Goal: Task Accomplishment & Management: Manage account settings

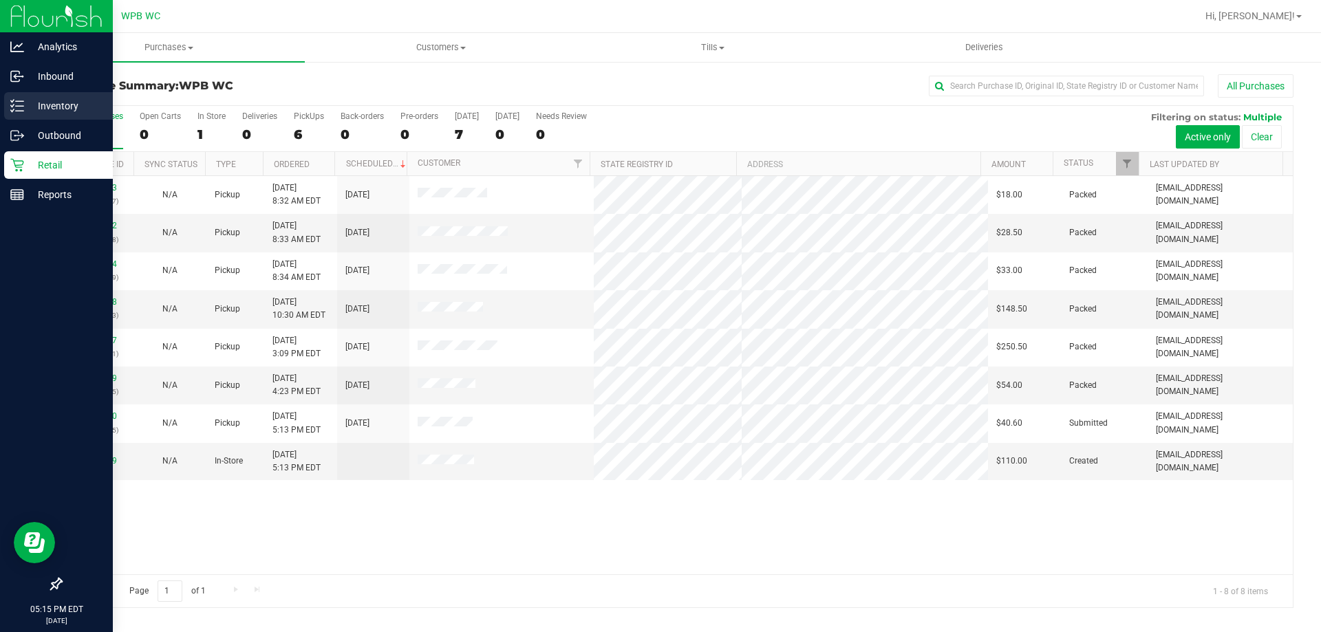
click at [72, 103] on p "Inventory" at bounding box center [65, 106] width 83 height 17
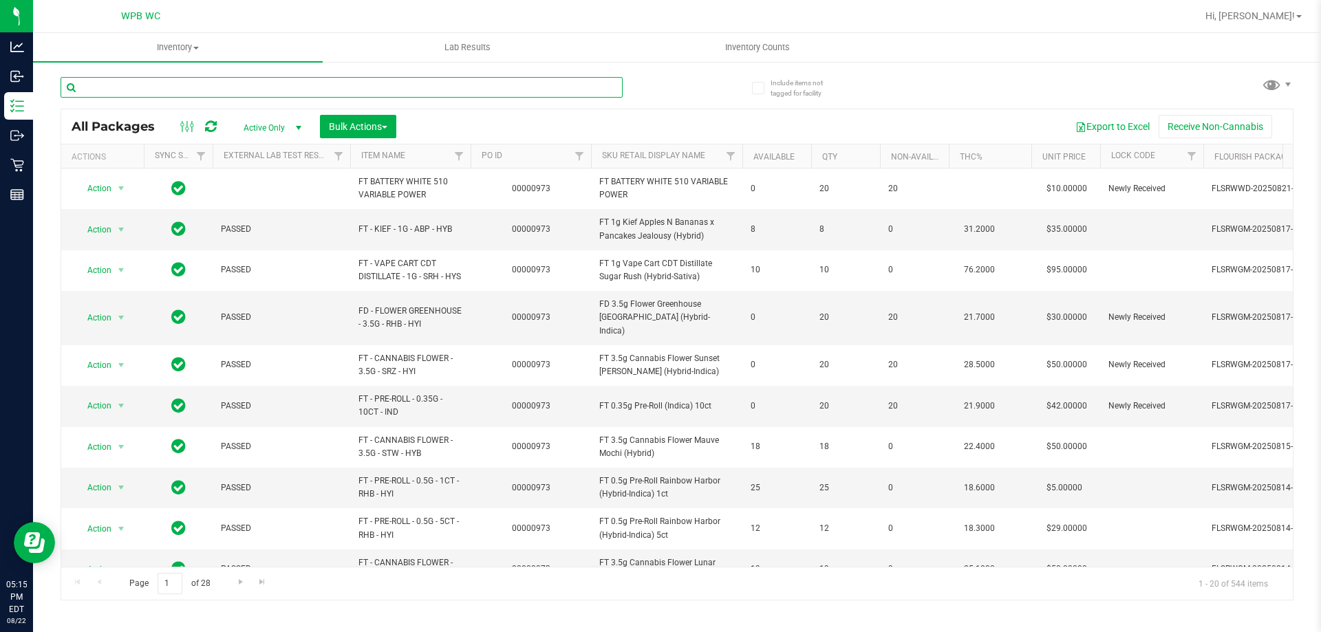
click at [235, 86] on input "text" at bounding box center [342, 87] width 562 height 21
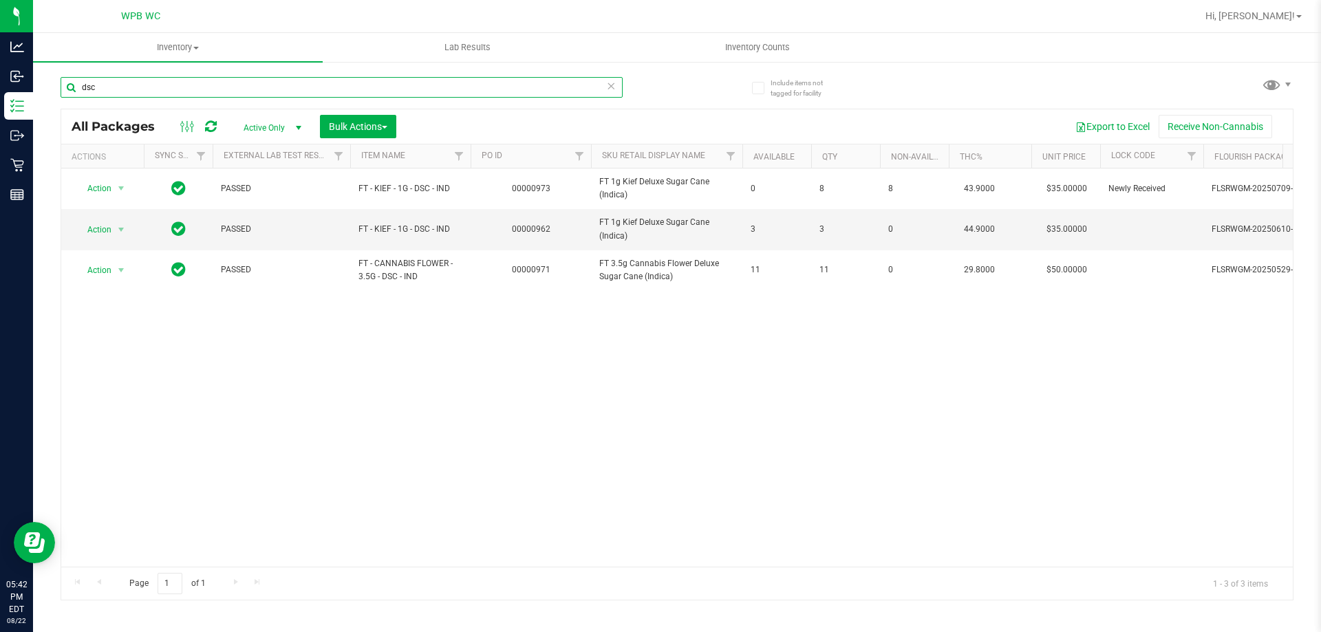
click at [294, 91] on input "dsc" at bounding box center [342, 87] width 562 height 21
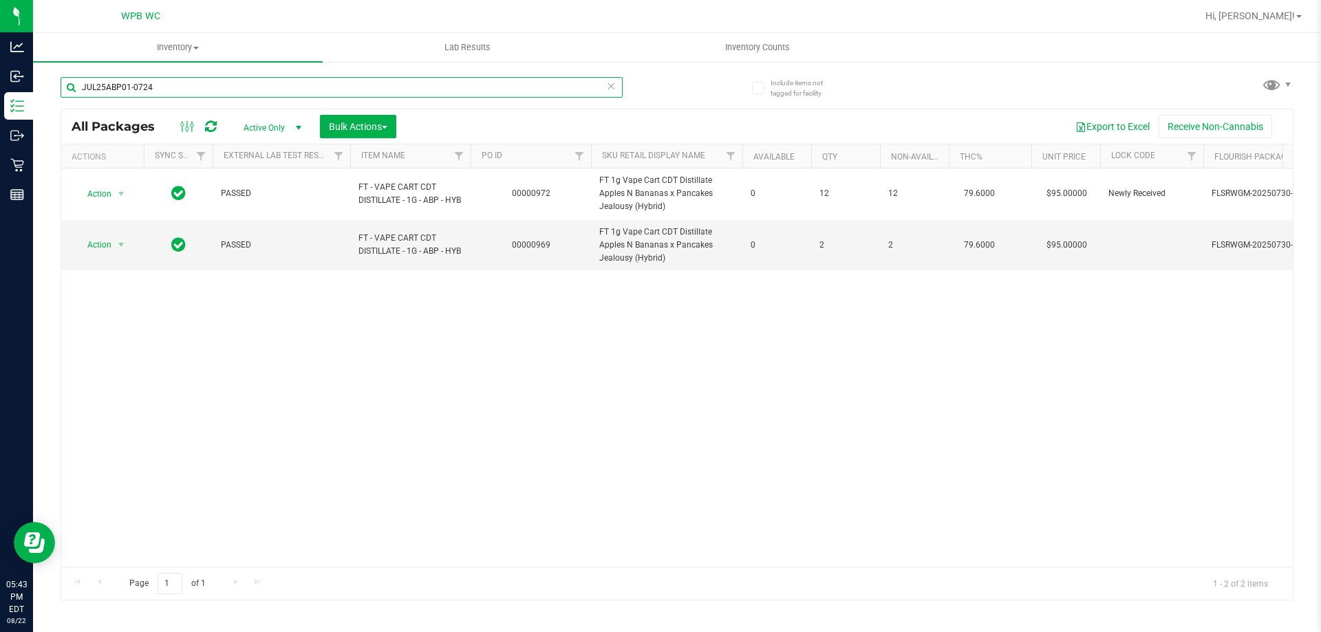
type input "JUL25ABP01-0724"
click at [259, 323] on div "Action Action Edit attributes Global inventory Locate package Package audit log…" at bounding box center [676, 368] width 1231 height 398
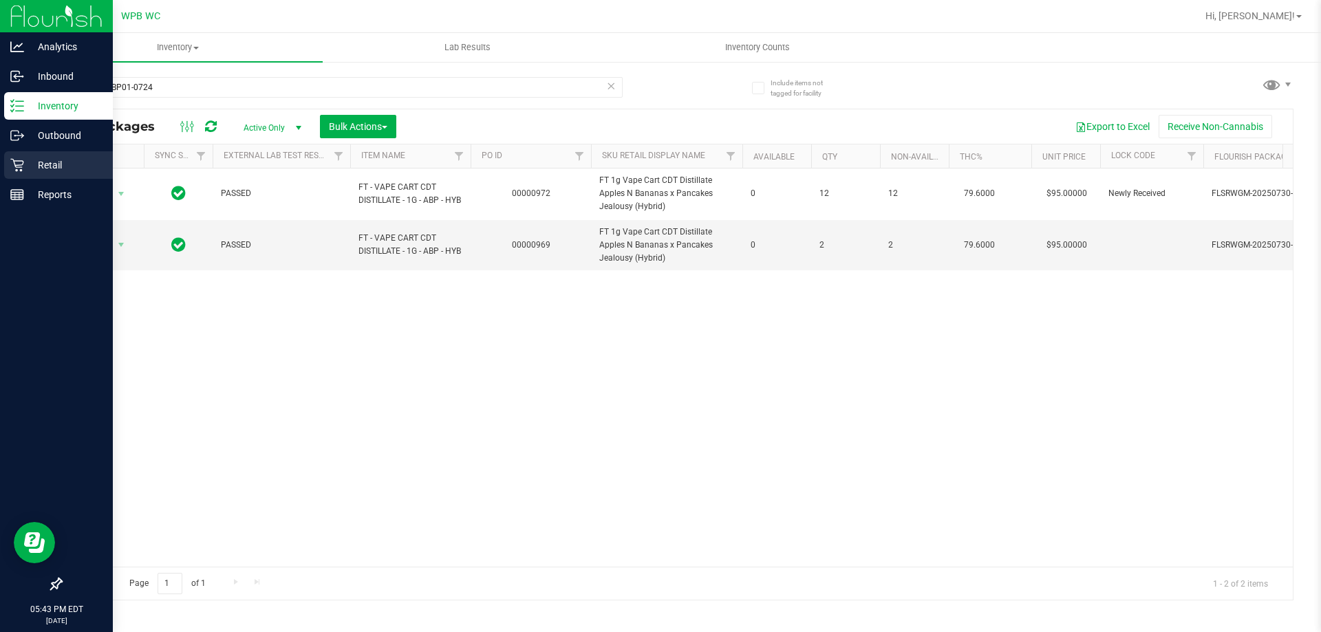
click at [23, 166] on icon at bounding box center [17, 165] width 14 height 14
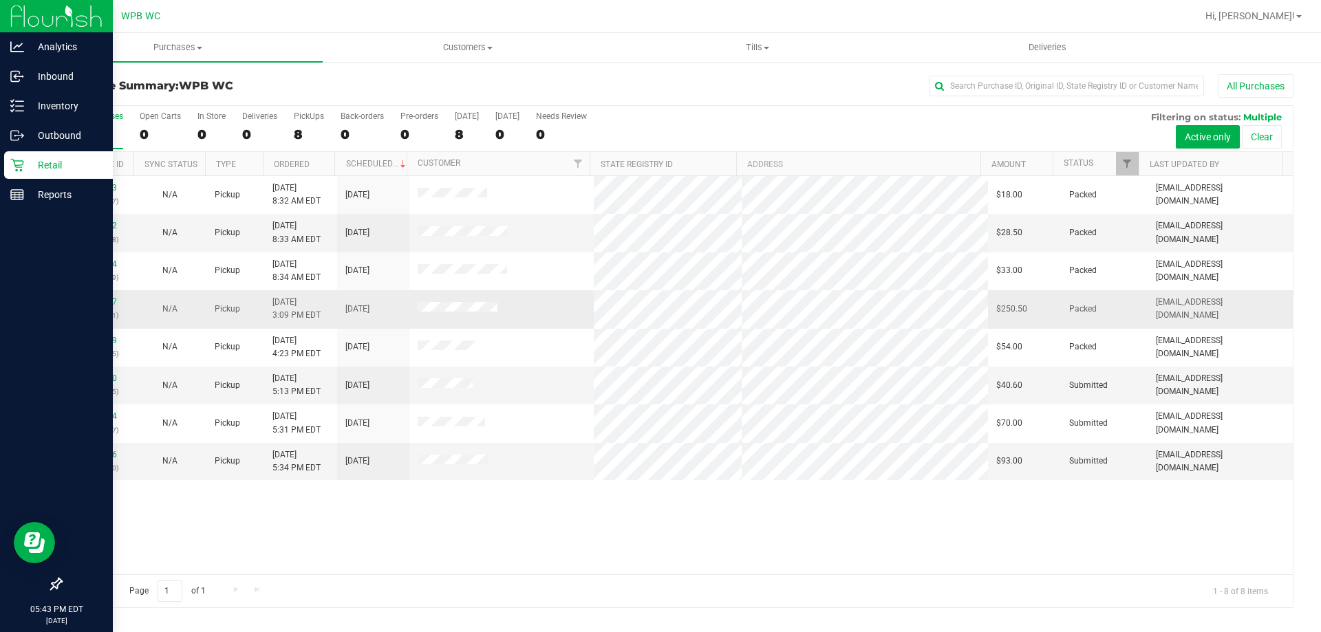
click at [105, 296] on div "11829667 (316623651)" at bounding box center [97, 309] width 56 height 26
click at [105, 299] on link "11829667" at bounding box center [97, 302] width 39 height 10
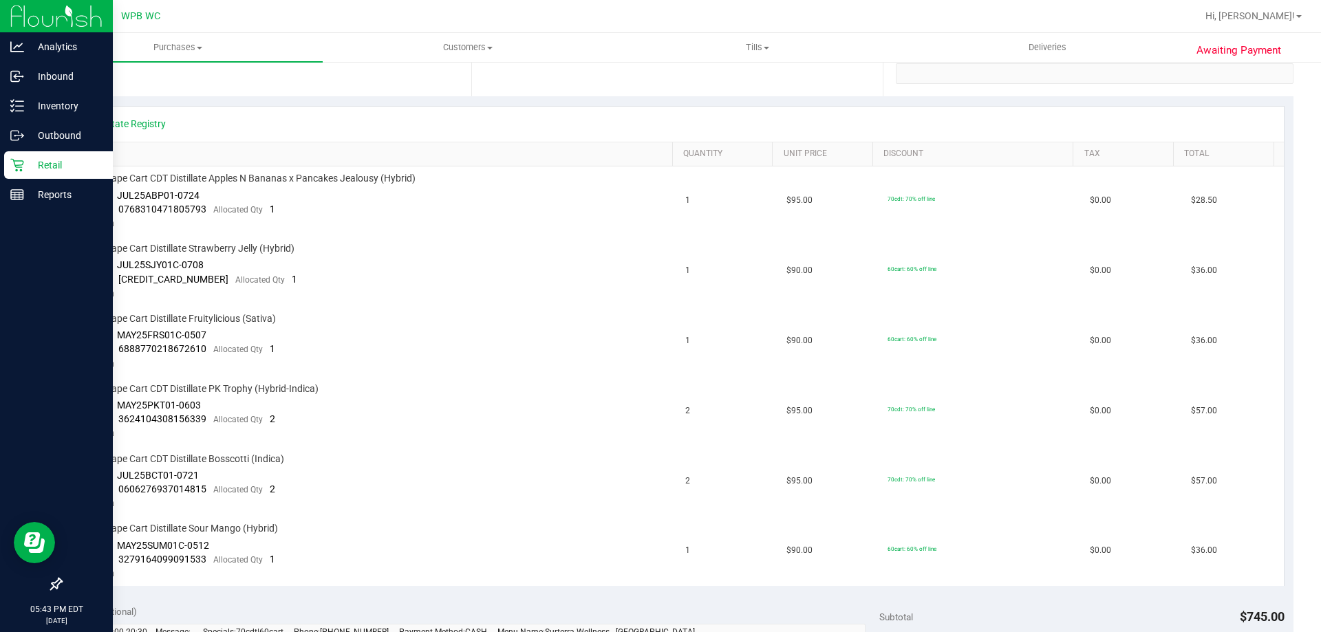
scroll to position [275, 0]
click at [23, 163] on icon at bounding box center [16, 165] width 13 height 13
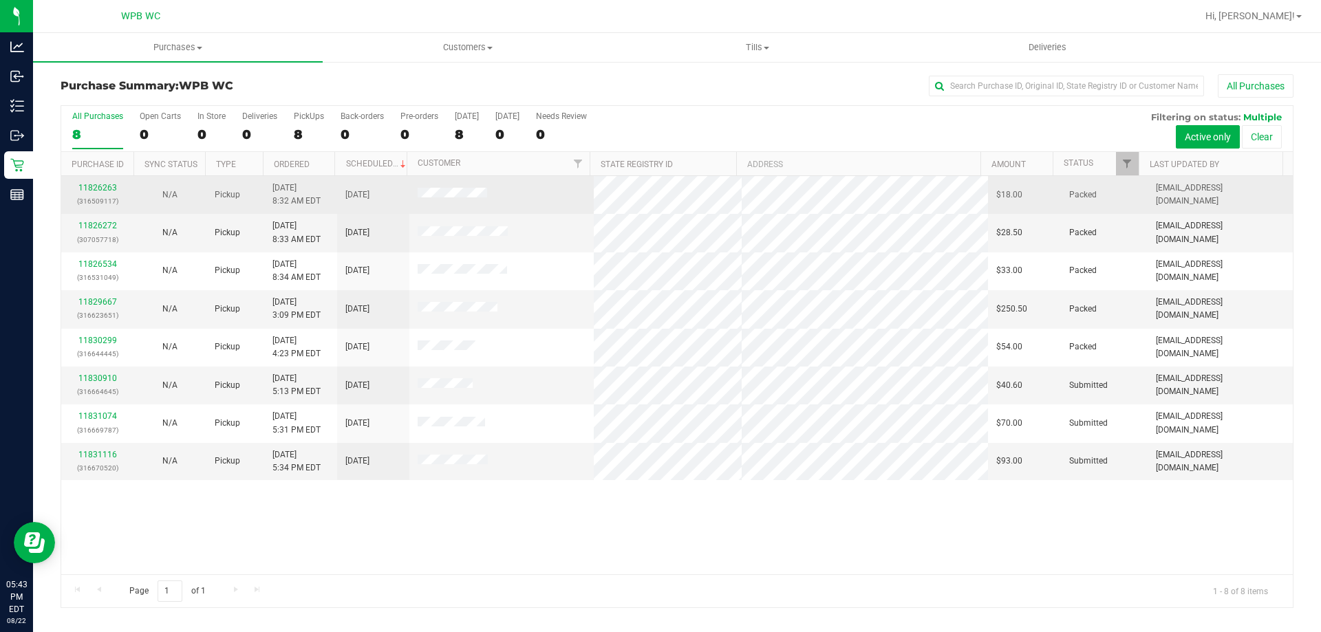
click at [121, 191] on div "11826263 (316509117)" at bounding box center [97, 195] width 56 height 26
click at [96, 191] on link "11826263" at bounding box center [97, 188] width 39 height 10
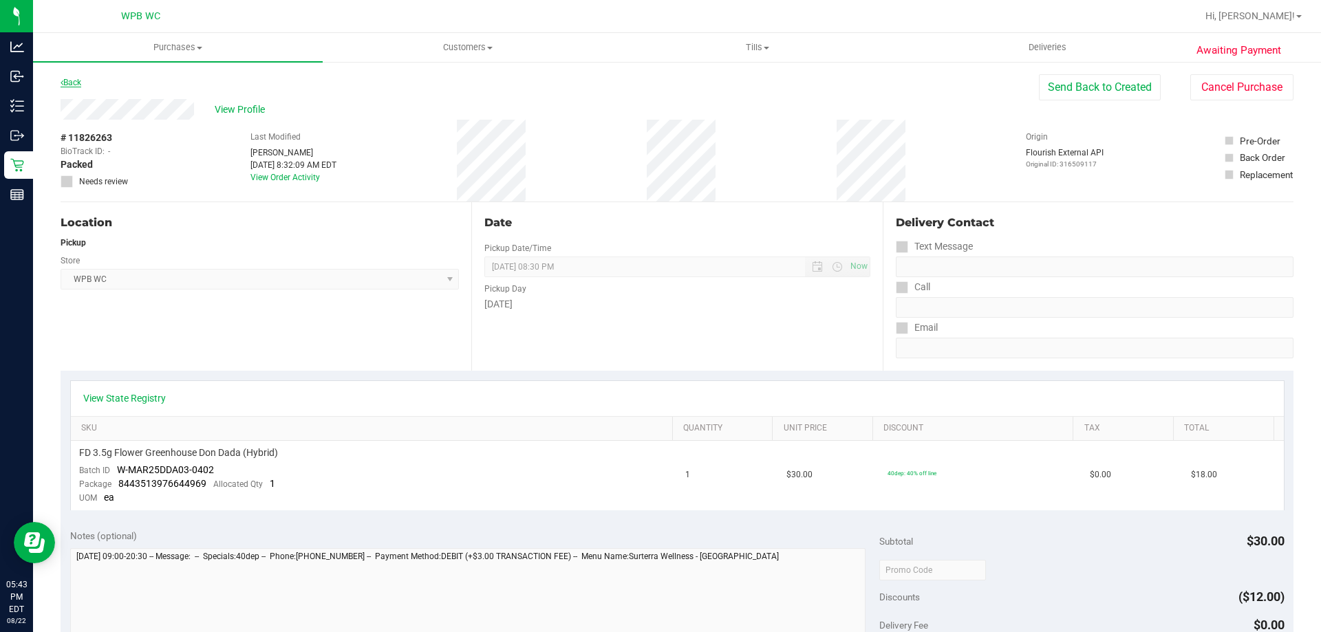
click at [76, 78] on link "Back" at bounding box center [71, 83] width 21 height 10
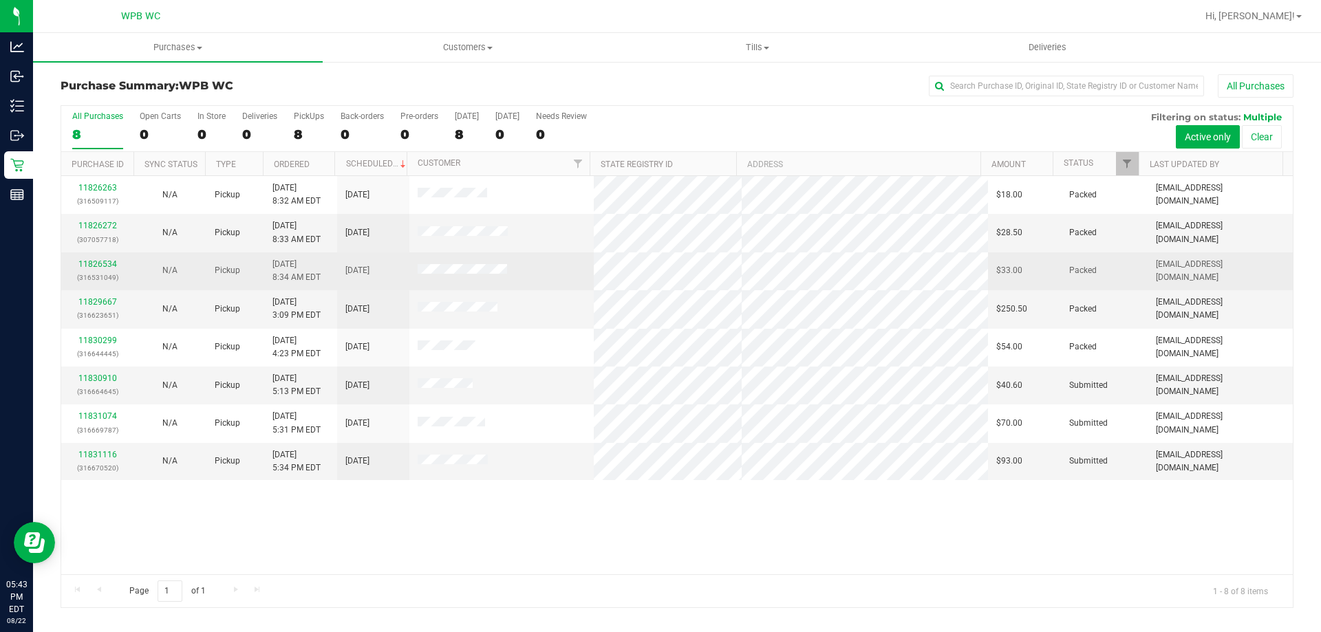
click at [103, 259] on div "11826534 (316531049)" at bounding box center [97, 271] width 56 height 26
click at [103, 261] on link "11826534" at bounding box center [97, 264] width 39 height 10
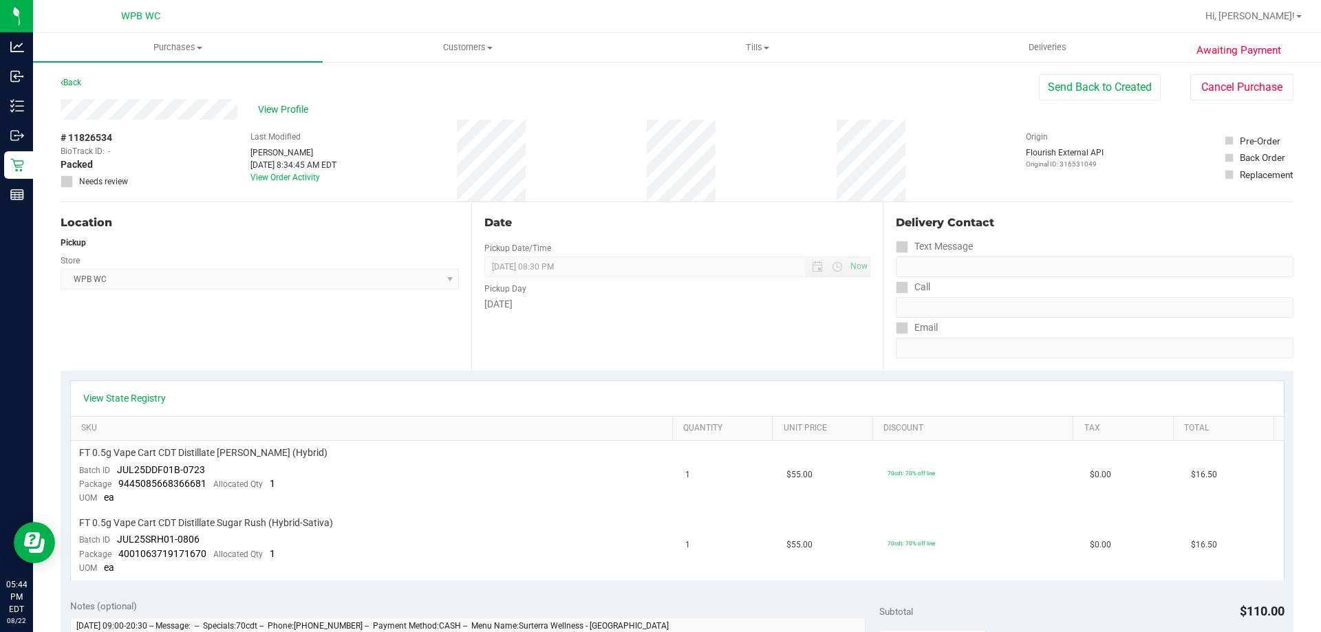
click at [81, 98] on div "Back Send Back to Created Cancel Purchase" at bounding box center [677, 86] width 1233 height 25
click at [76, 90] on div "Back" at bounding box center [71, 82] width 21 height 17
click at [76, 83] on link "Back" at bounding box center [71, 83] width 21 height 10
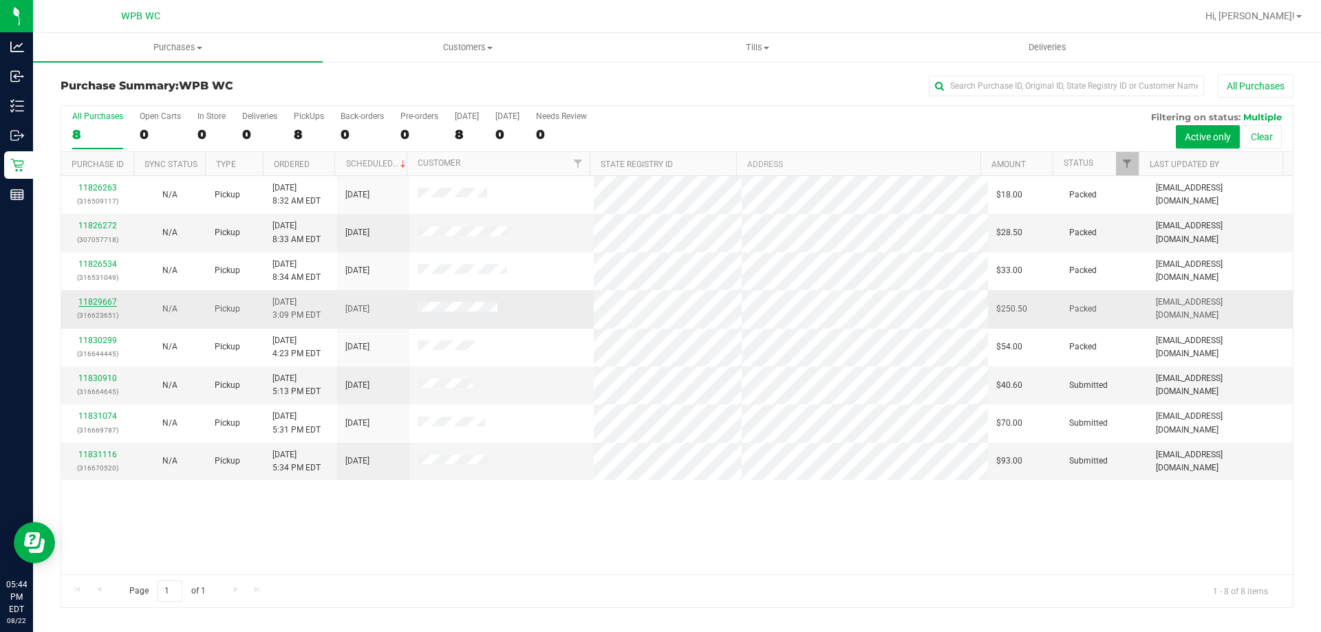
click at [109, 300] on link "11829667" at bounding box center [97, 302] width 39 height 10
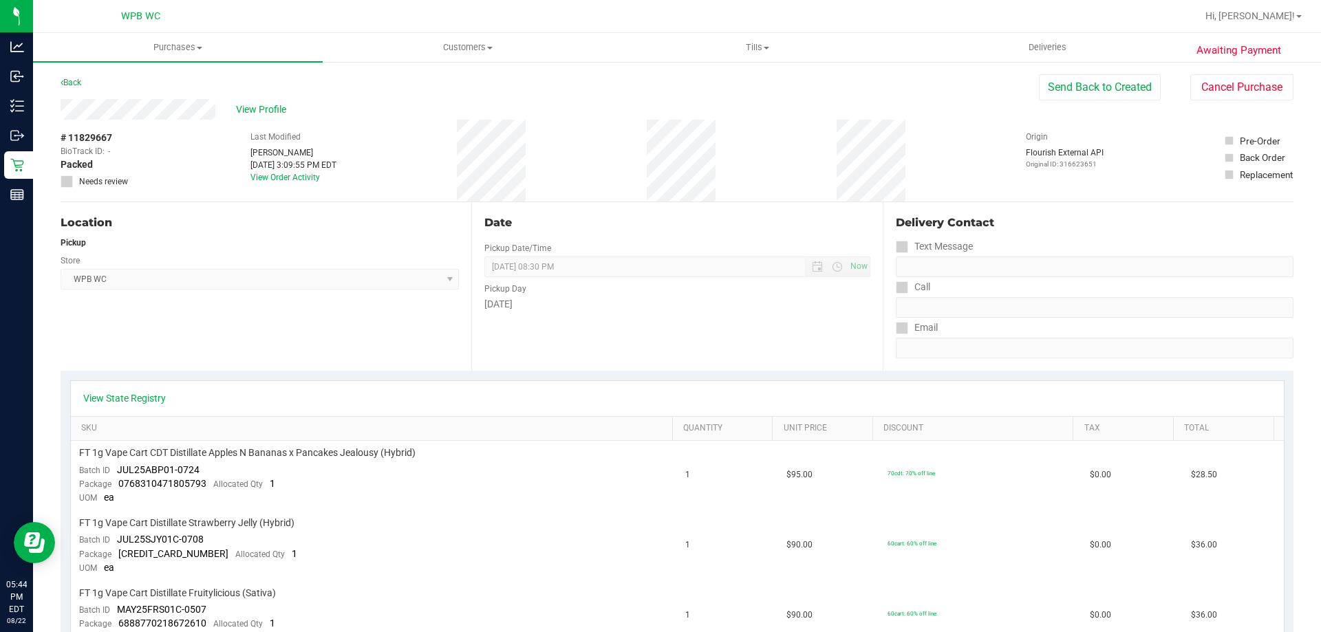
click at [72, 88] on div "Back" at bounding box center [71, 82] width 21 height 17
click at [74, 85] on link "Back" at bounding box center [71, 83] width 21 height 10
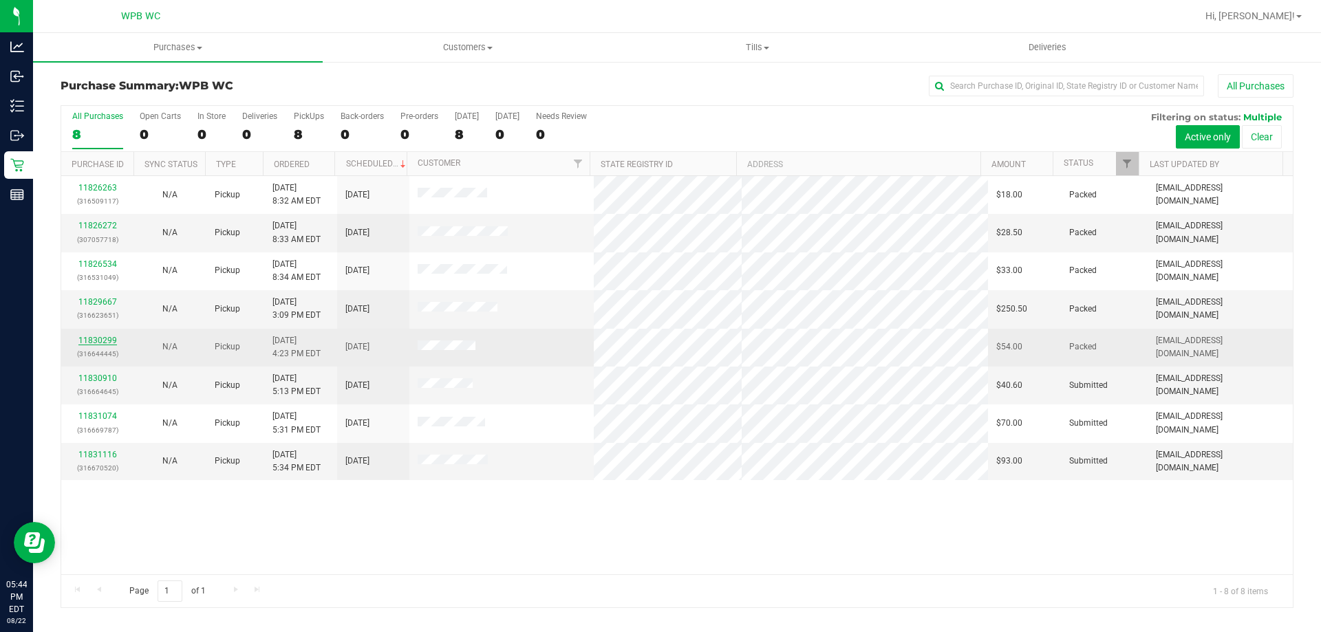
click at [98, 338] on link "11830299" at bounding box center [97, 341] width 39 height 10
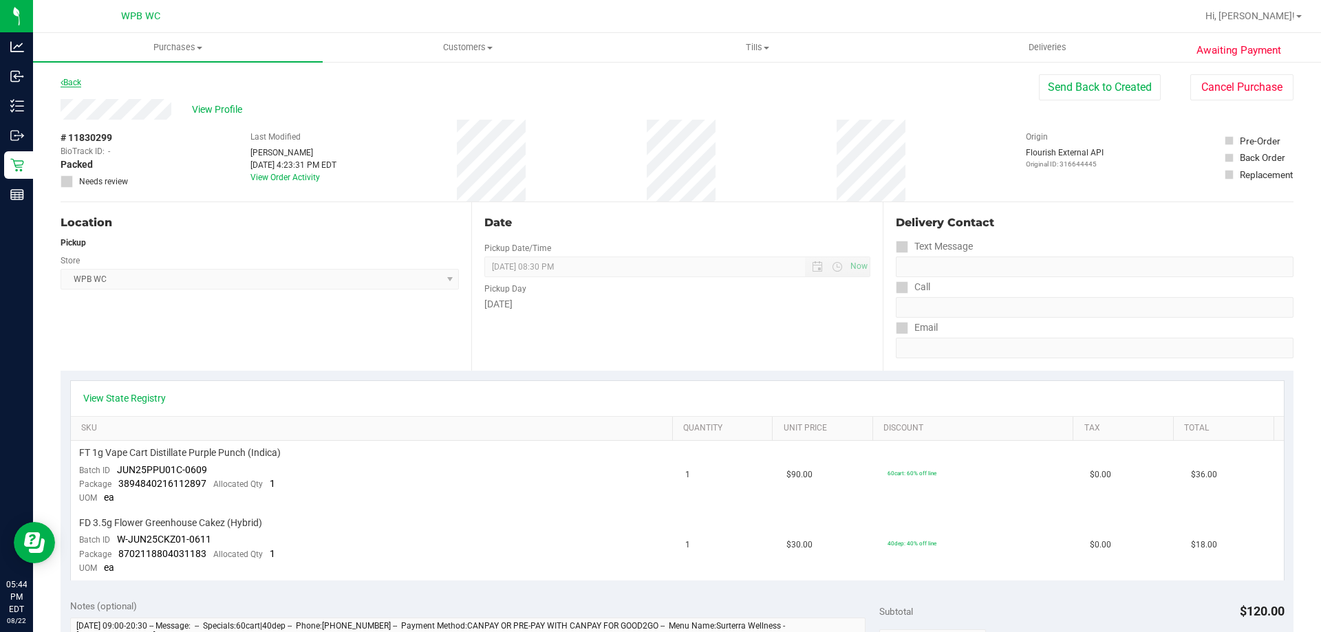
click at [76, 83] on link "Back" at bounding box center [71, 83] width 21 height 10
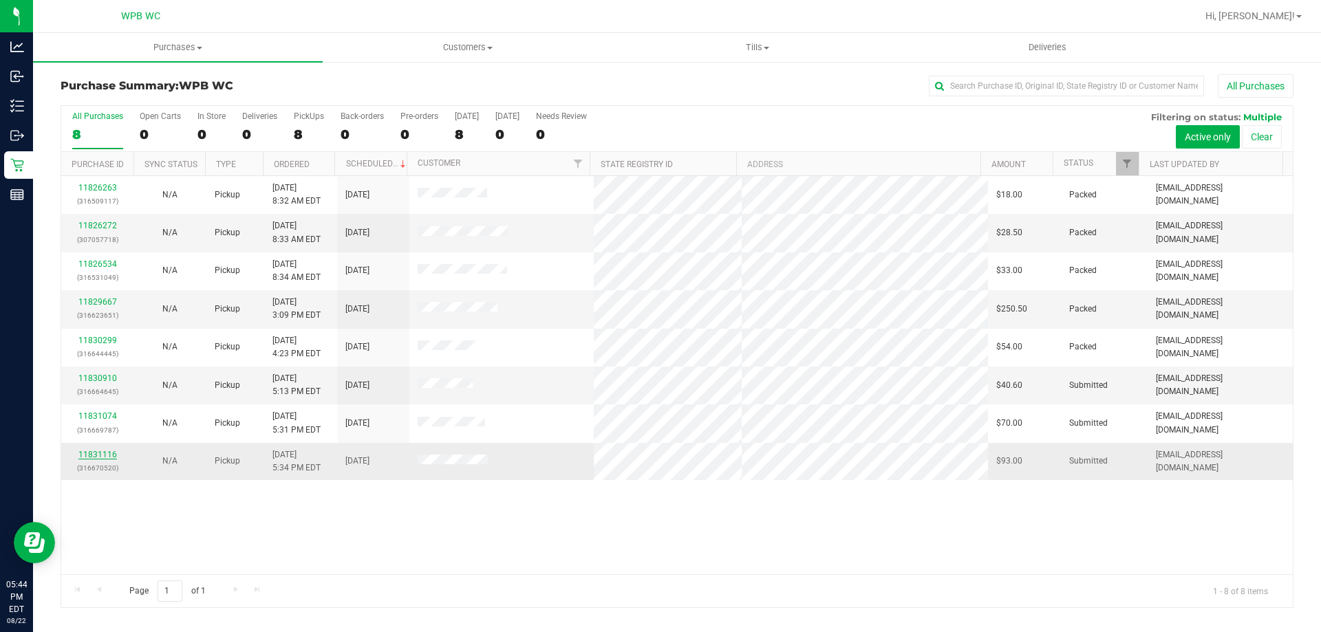
click at [109, 457] on link "11831116" at bounding box center [97, 455] width 39 height 10
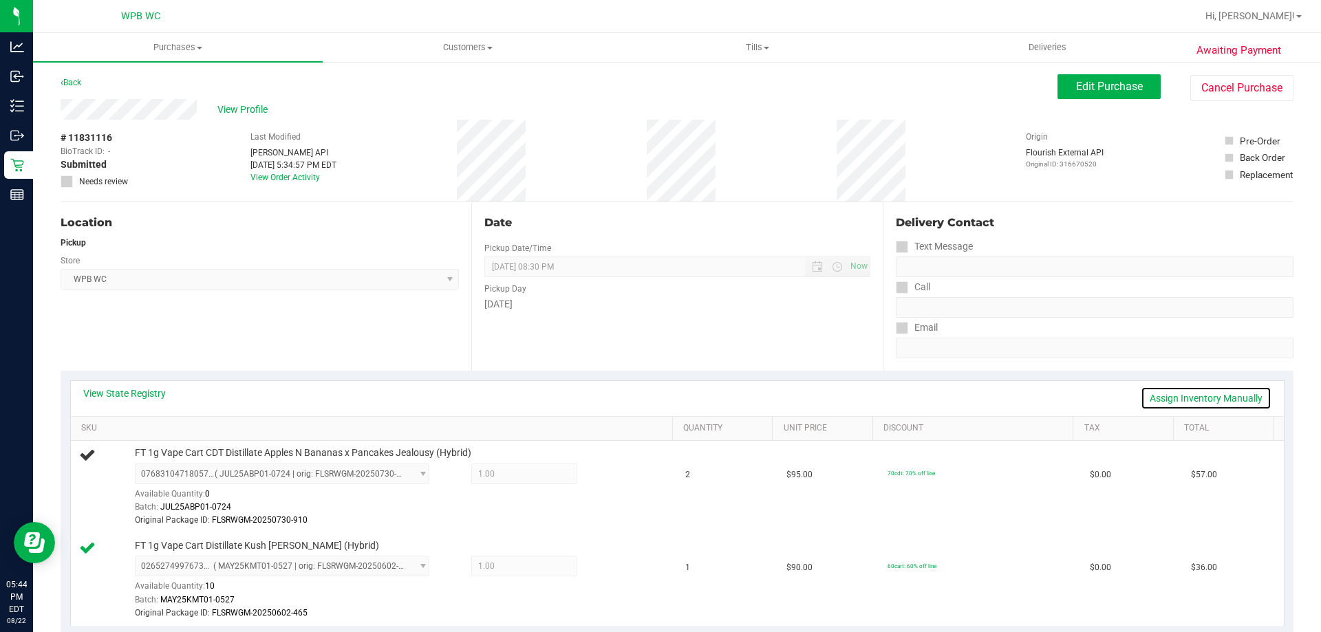
click at [1141, 398] on link "Assign Inventory Manually" at bounding box center [1206, 398] width 131 height 23
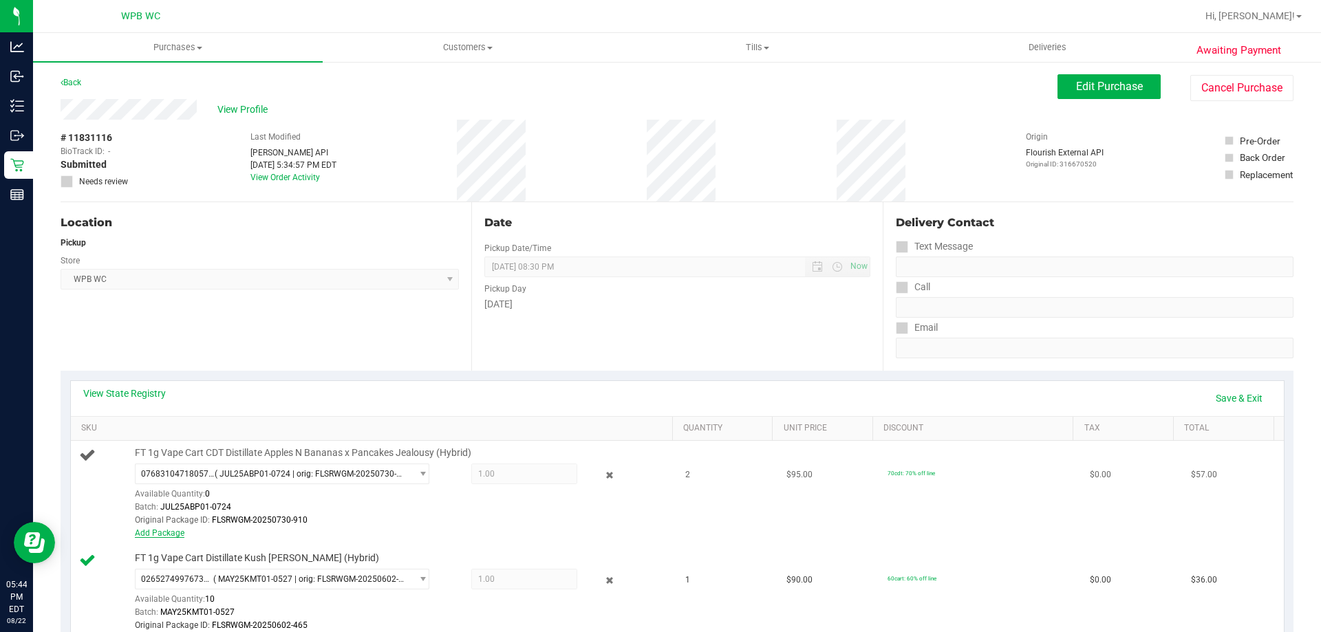
click at [166, 532] on link "Add Package" at bounding box center [160, 533] width 50 height 10
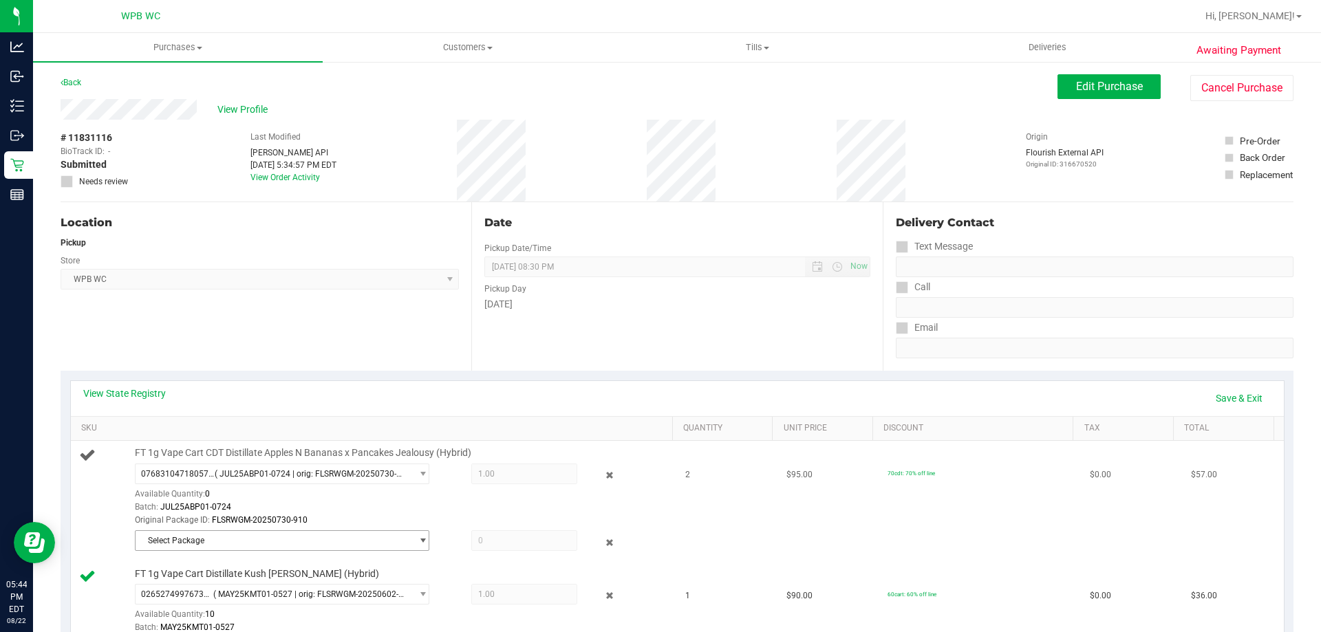
click at [366, 541] on span "Select Package" at bounding box center [274, 540] width 276 height 19
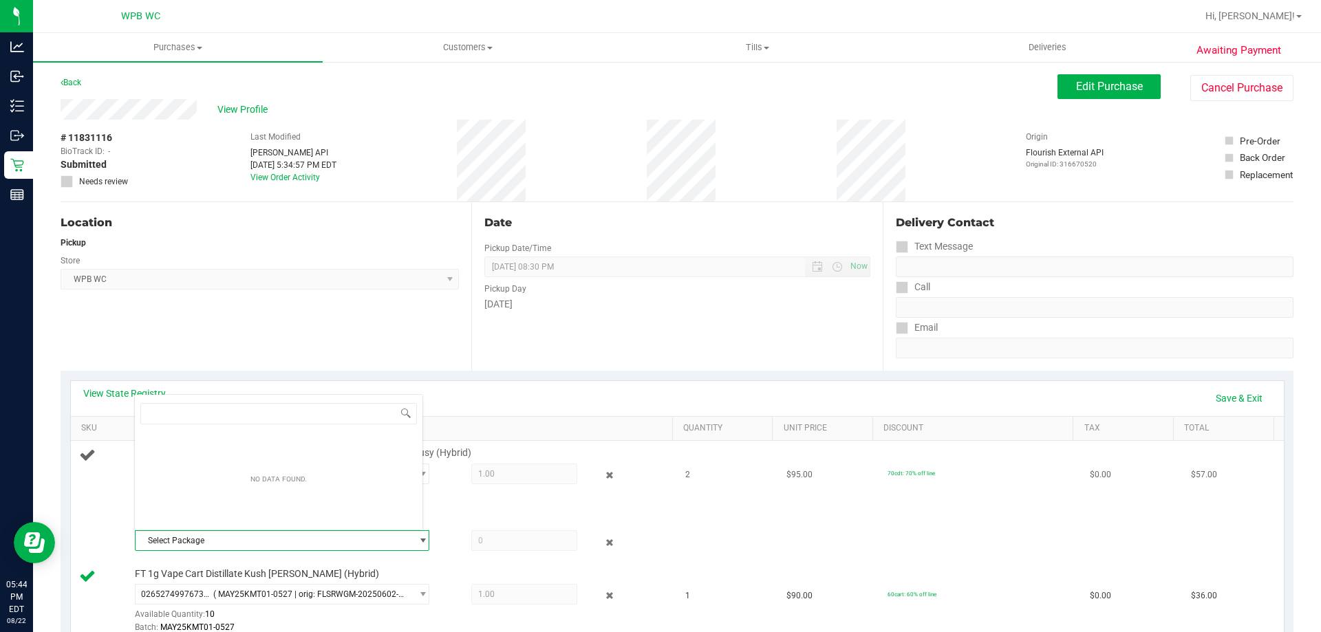
click at [360, 539] on span "Select Package" at bounding box center [274, 540] width 276 height 19
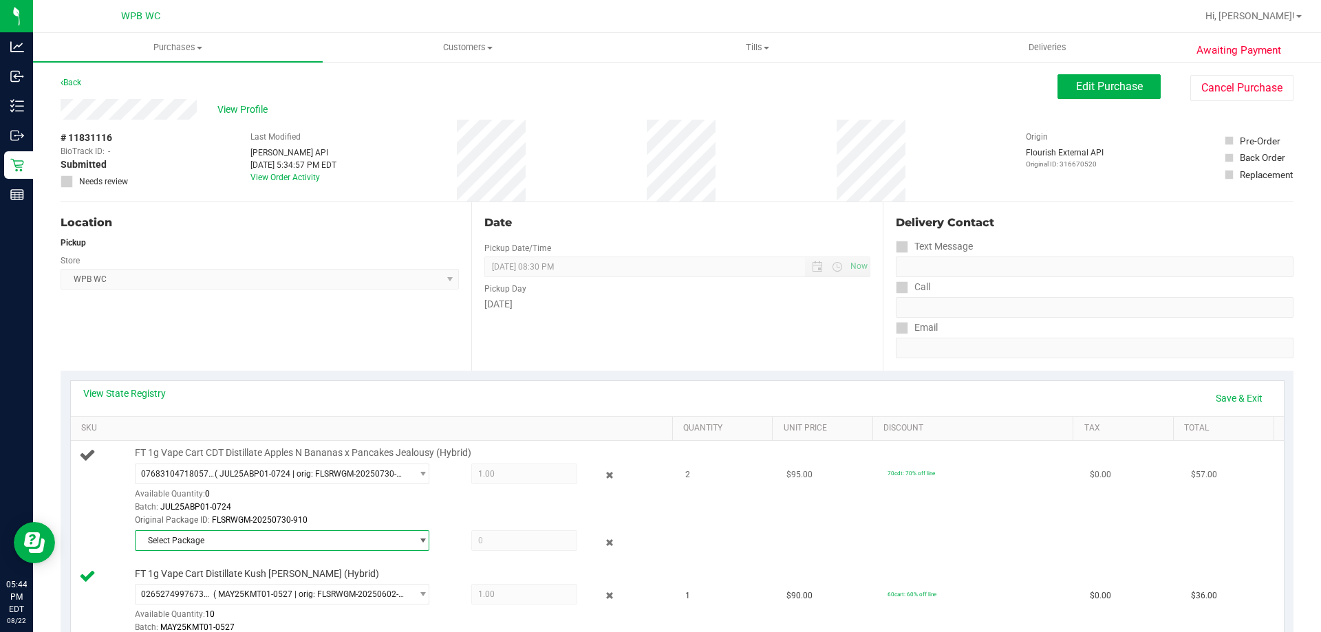
click at [473, 541] on span at bounding box center [524, 540] width 106 height 21
click at [488, 548] on span at bounding box center [524, 540] width 106 height 21
click at [1211, 396] on link "Save & Exit" at bounding box center [1239, 398] width 65 height 23
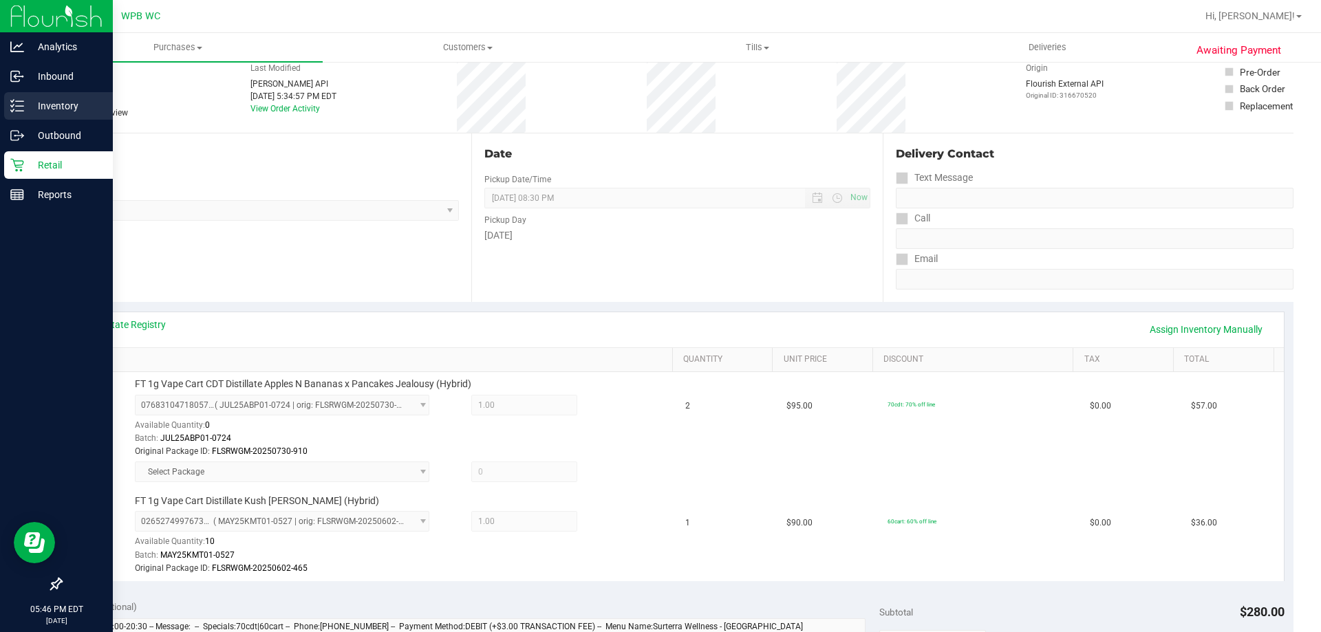
click at [22, 103] on icon at bounding box center [17, 106] width 14 height 14
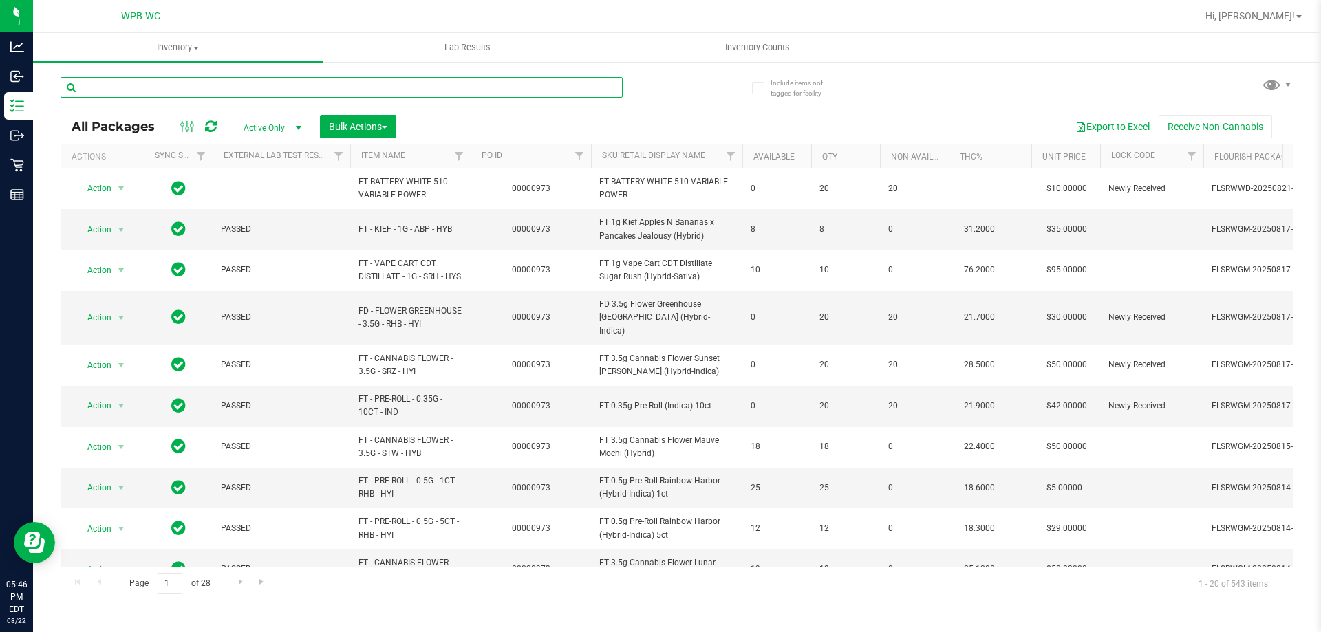
click at [116, 91] on input "text" at bounding box center [342, 87] width 562 height 21
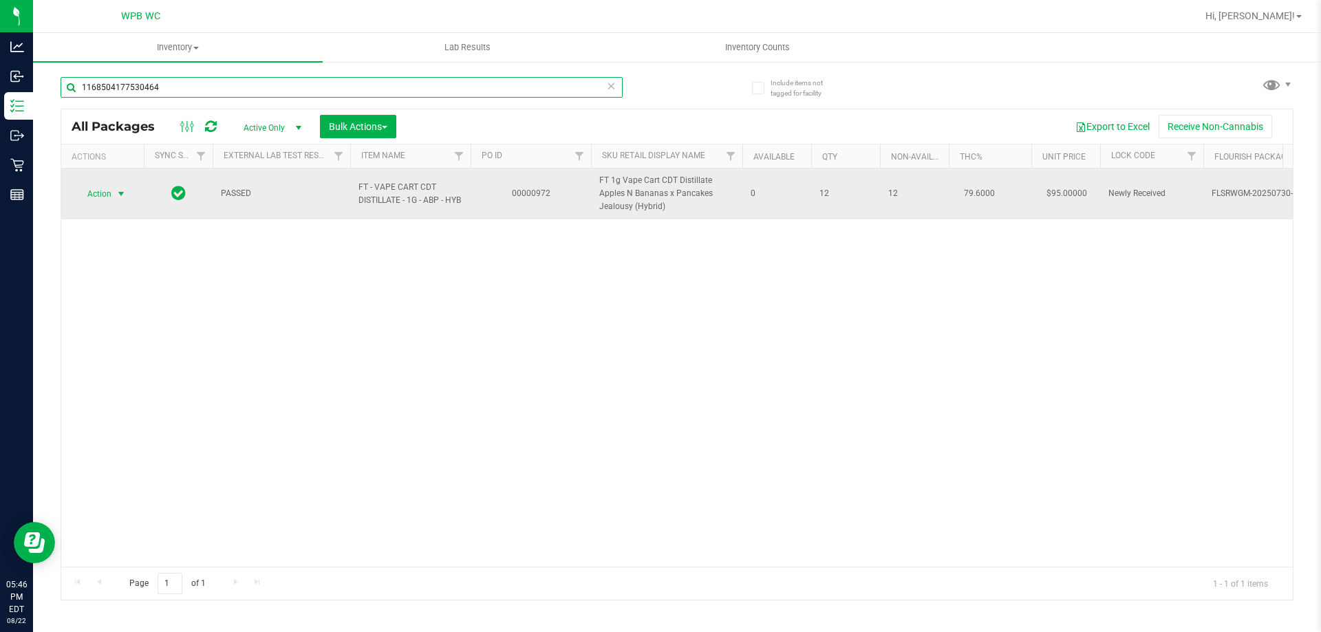
type input "1168504177530464"
click at [111, 197] on span "Action" at bounding box center [93, 193] width 37 height 19
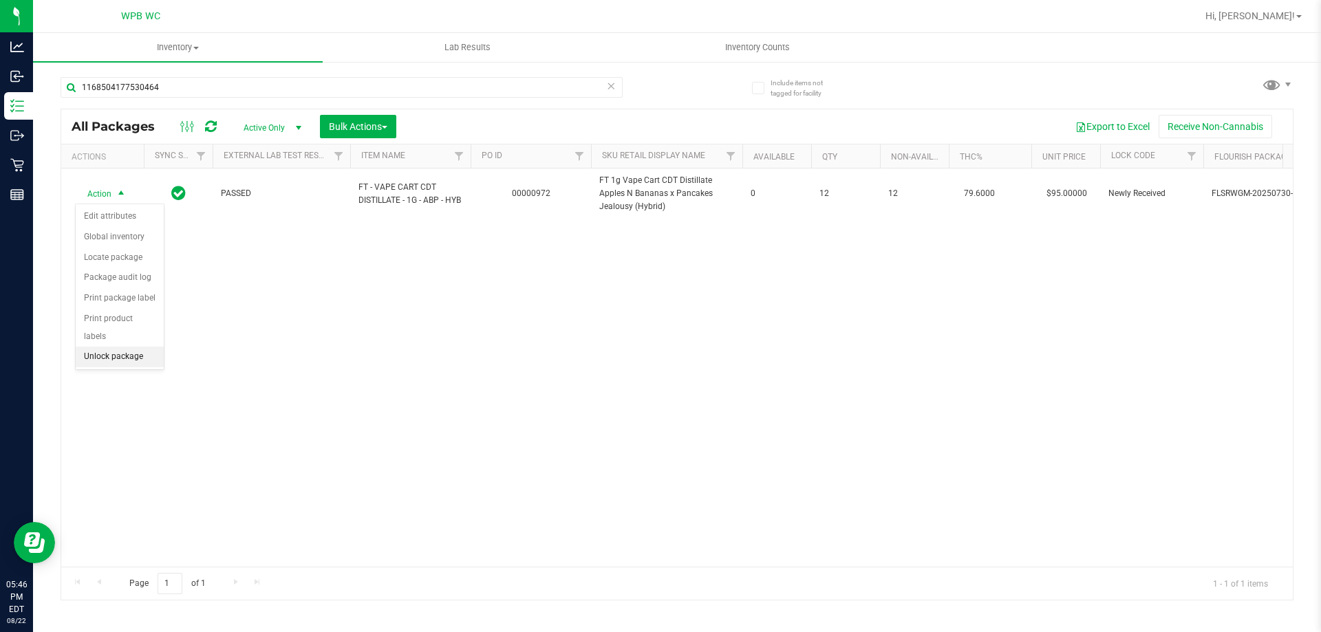
click at [126, 347] on li "Unlock package" at bounding box center [120, 357] width 88 height 21
click at [362, 246] on div "Action Action Adjust qty Create package Edit attributes Global inventory Locate…" at bounding box center [676, 368] width 1231 height 398
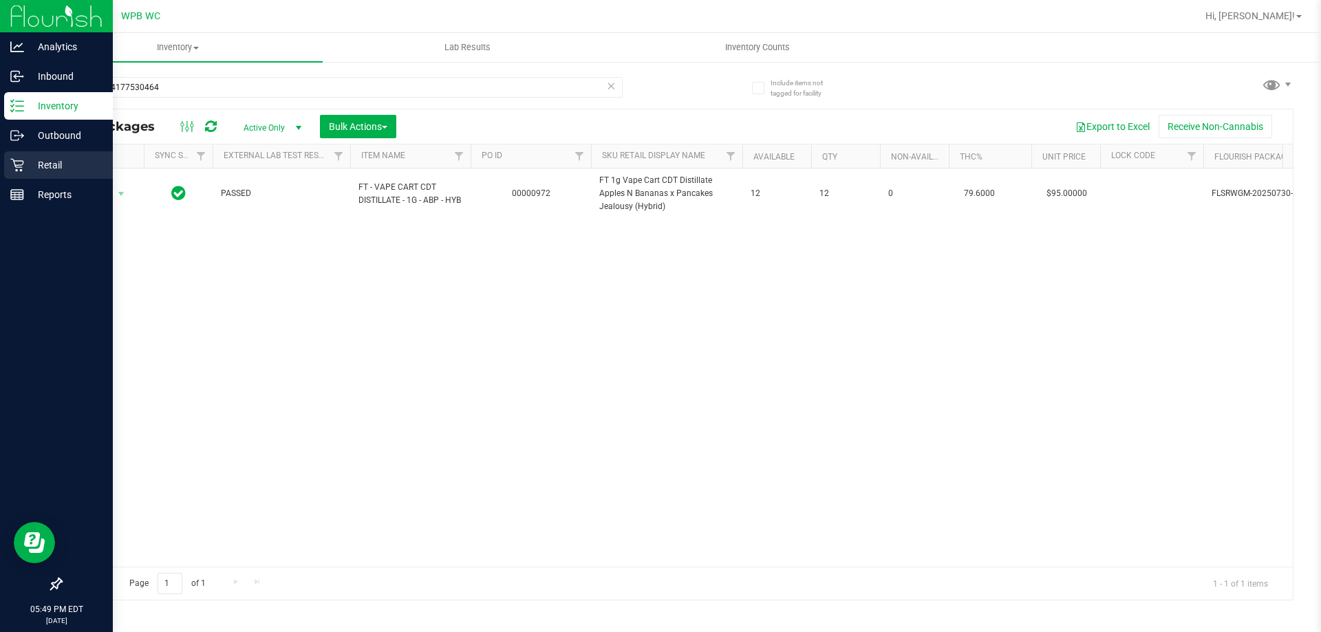
click at [30, 165] on p "Retail" at bounding box center [65, 165] width 83 height 17
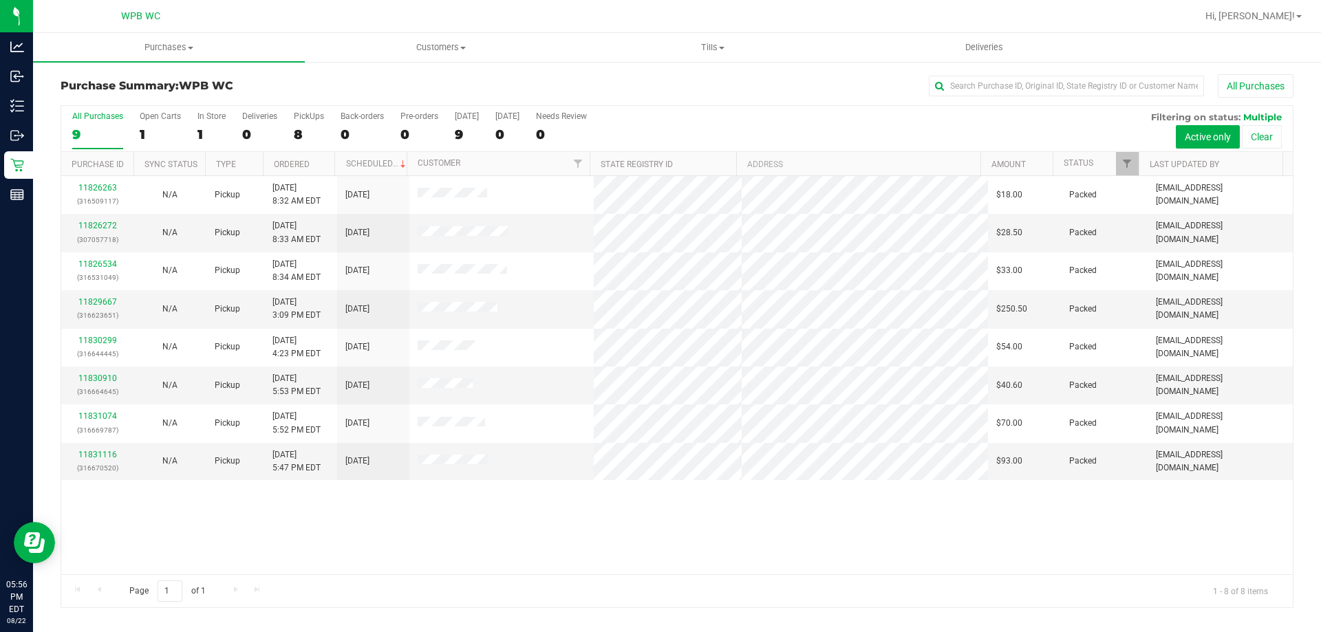
click at [598, 552] on div "11826263 (316509117) N/A Pickup [DATE] 8:32 AM EDT 8/22/2025 $18.00 Packed [EMA…" at bounding box center [676, 375] width 1231 height 398
click at [738, 585] on div "Page 1 of 1 1 - 8 of 8 items" at bounding box center [676, 590] width 1231 height 33
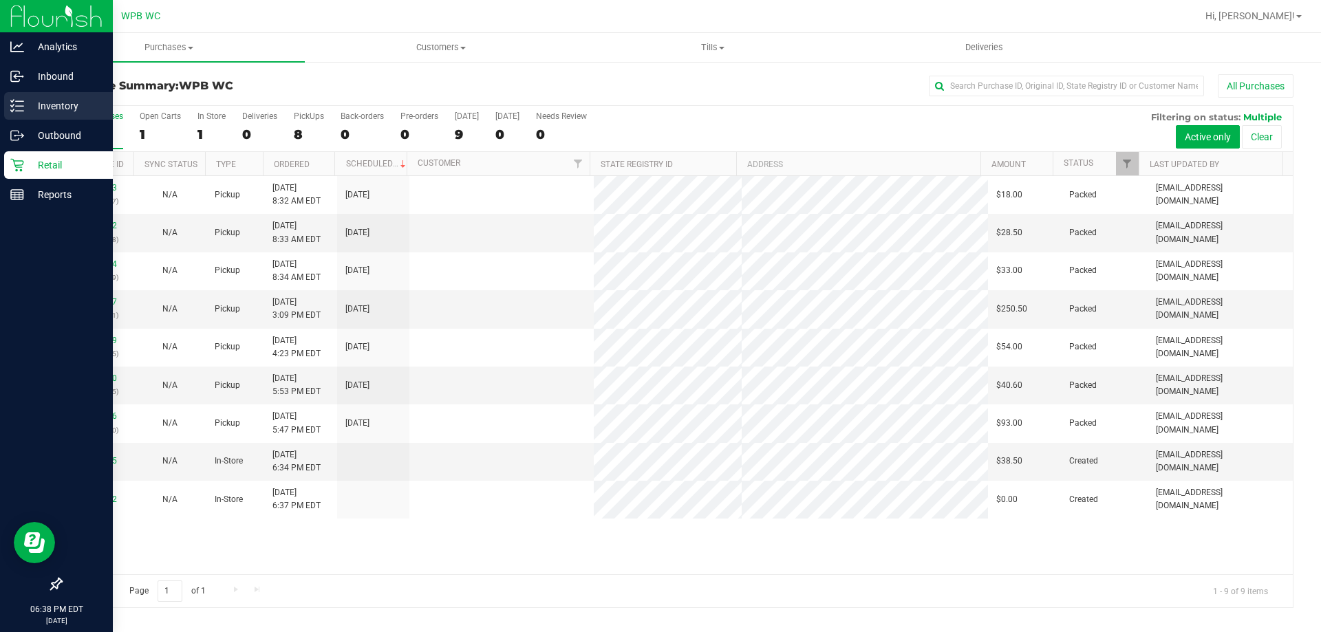
click at [46, 111] on p "Inventory" at bounding box center [65, 106] width 83 height 17
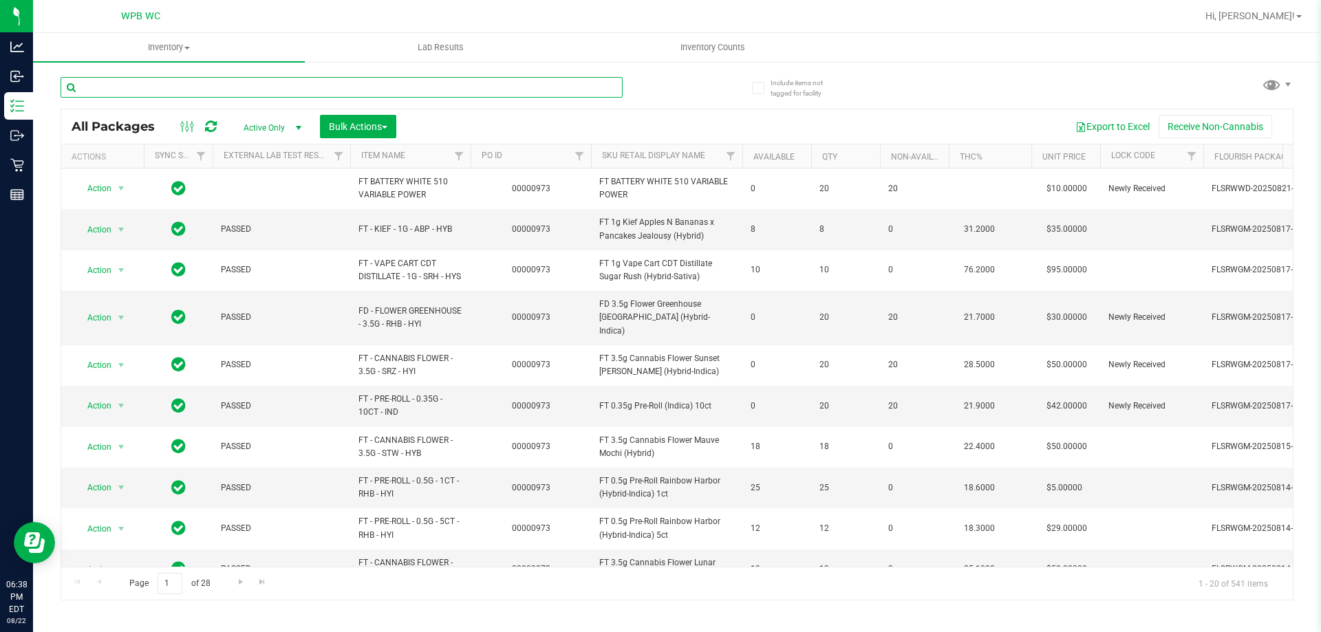
click at [208, 94] on input "text" at bounding box center [342, 87] width 562 height 21
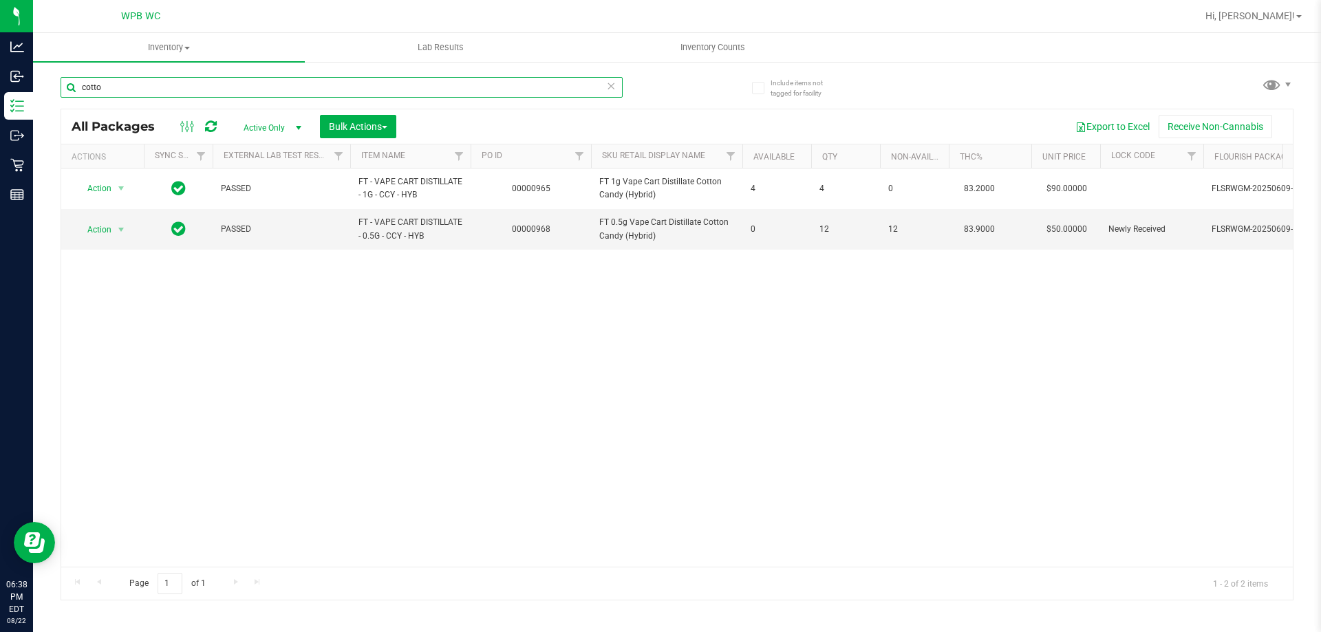
type input "cotto"
click at [276, 268] on div "Action Action Adjust qty Create package Edit attributes Global inventory Locate…" at bounding box center [676, 368] width 1231 height 398
click at [414, 414] on div "Action Action Adjust qty Create package Edit attributes Global inventory Locate…" at bounding box center [676, 368] width 1231 height 398
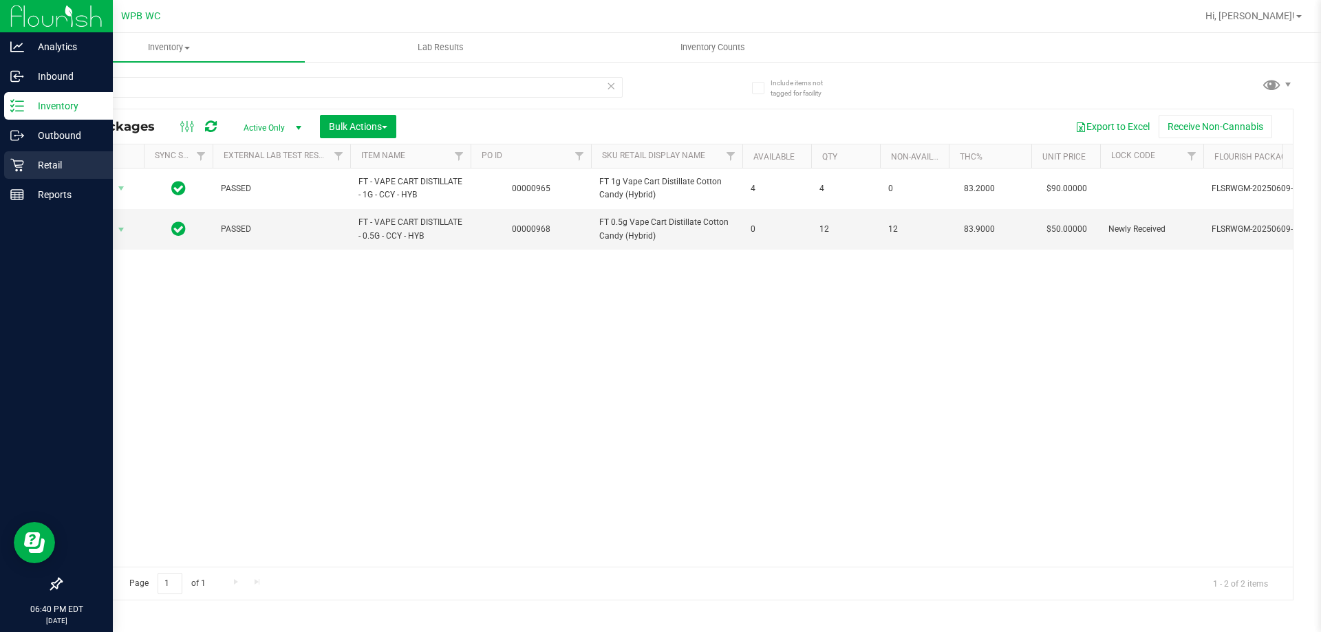
click at [43, 169] on p "Retail" at bounding box center [65, 165] width 83 height 17
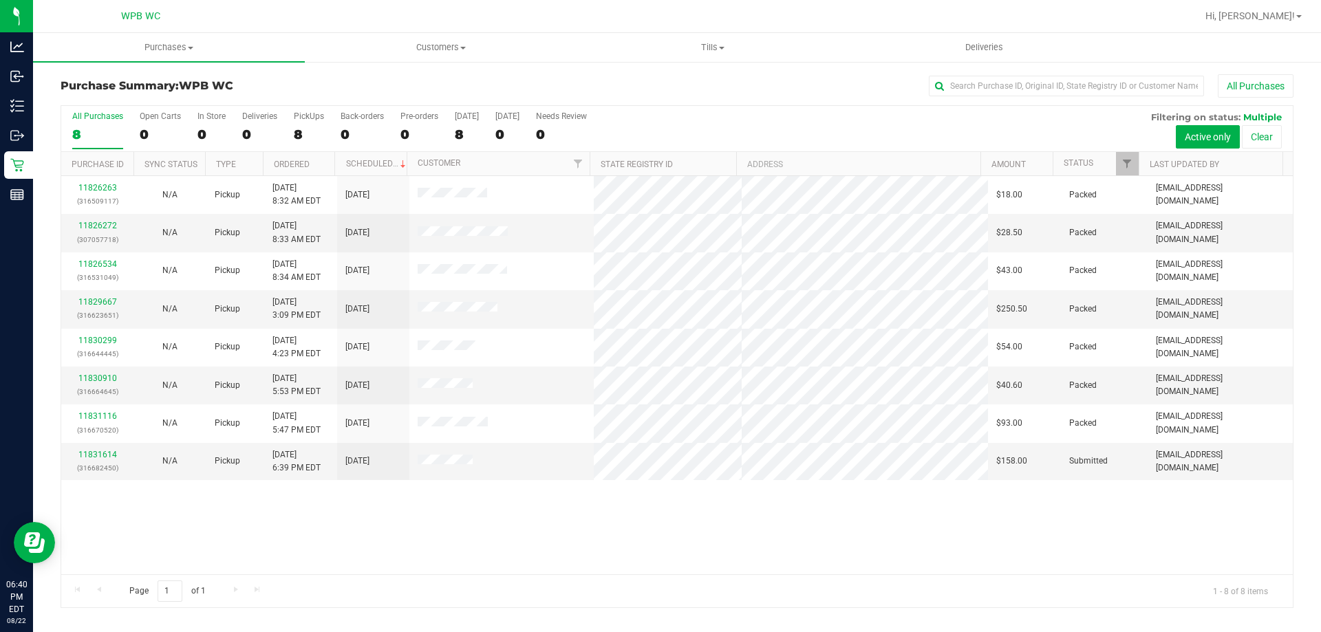
click at [487, 561] on div "11826263 (316509117) N/A Pickup [DATE] 8:32 AM EDT 8/22/2025 $18.00 Packed [EMA…" at bounding box center [676, 375] width 1231 height 398
click at [103, 457] on link "11831614" at bounding box center [97, 455] width 39 height 10
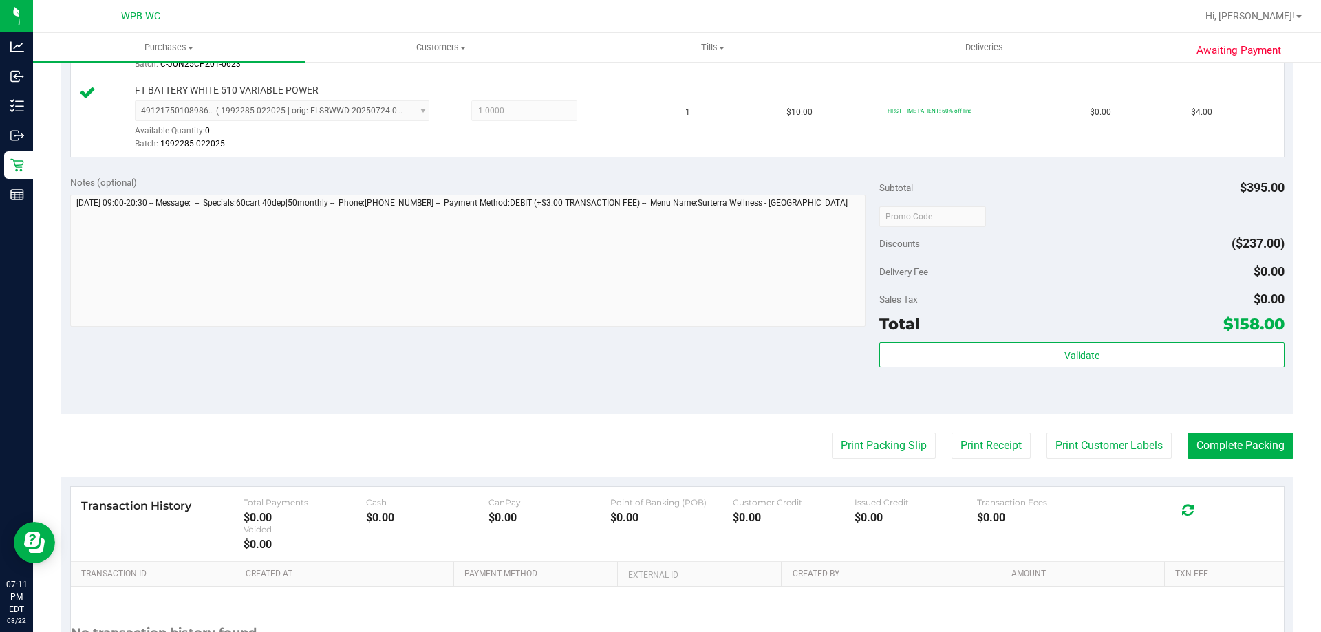
scroll to position [963, 0]
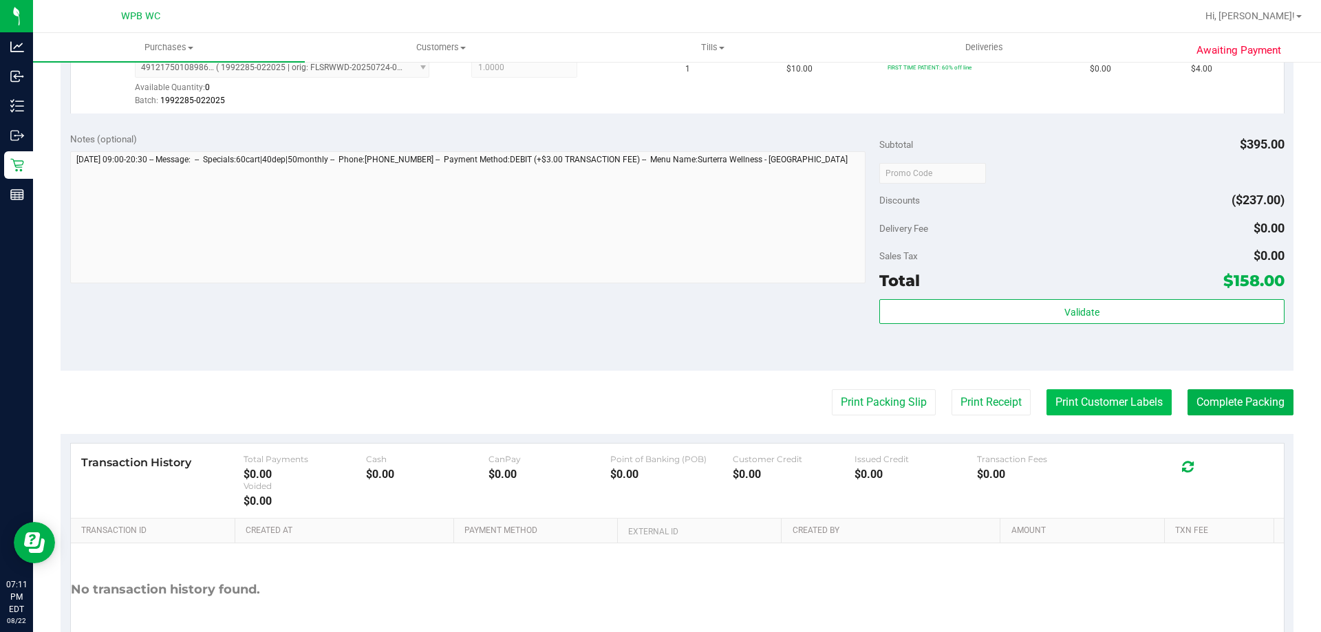
click at [1104, 396] on button "Print Customer Labels" at bounding box center [1108, 402] width 125 height 26
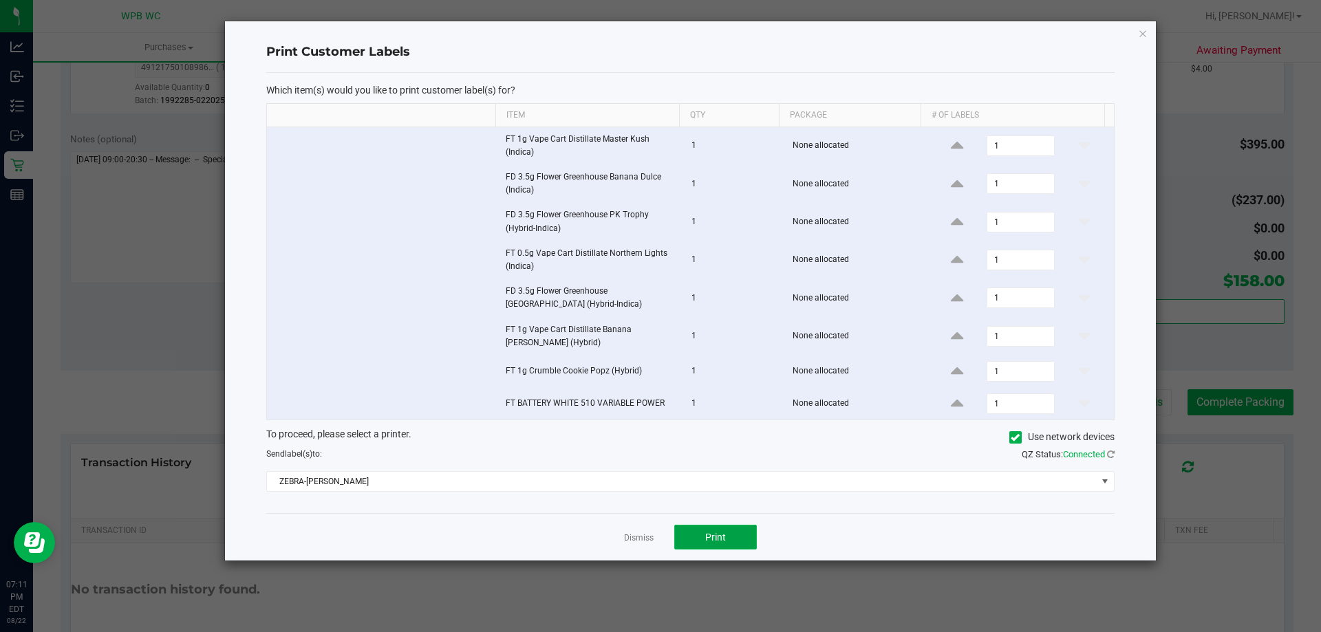
click at [710, 533] on span "Print" at bounding box center [715, 537] width 21 height 11
click at [645, 539] on link "Dismiss" at bounding box center [639, 538] width 30 height 12
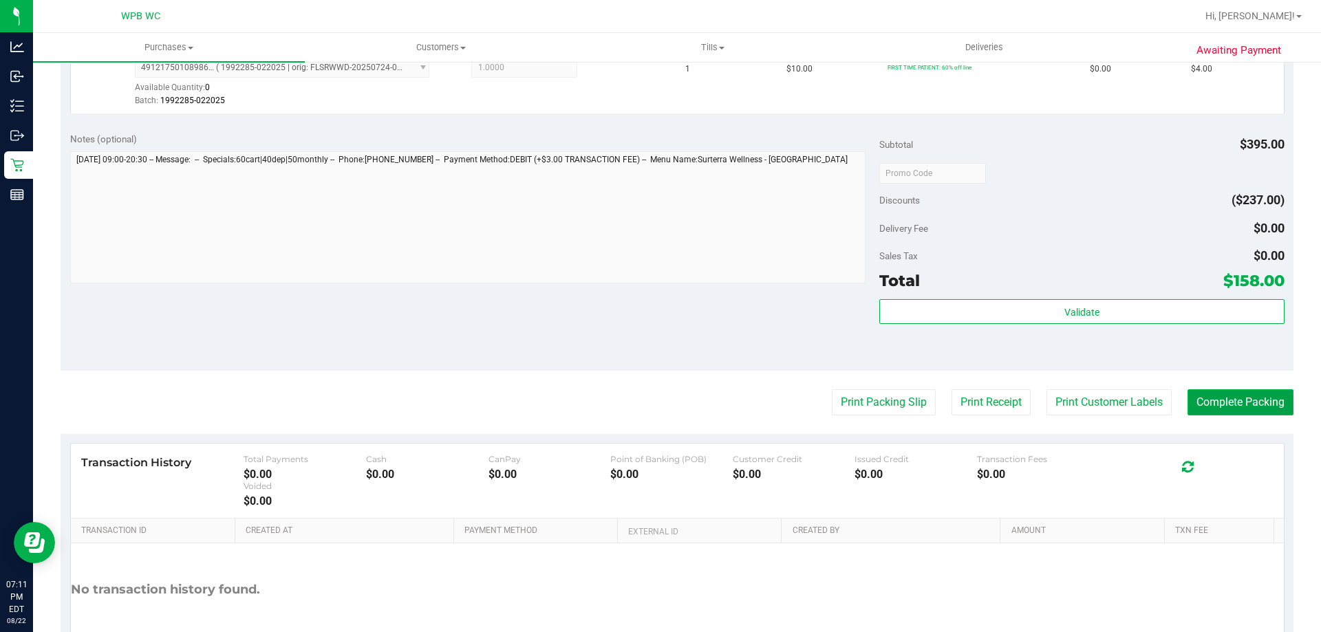
click at [1218, 397] on button "Complete Packing" at bounding box center [1240, 402] width 106 height 26
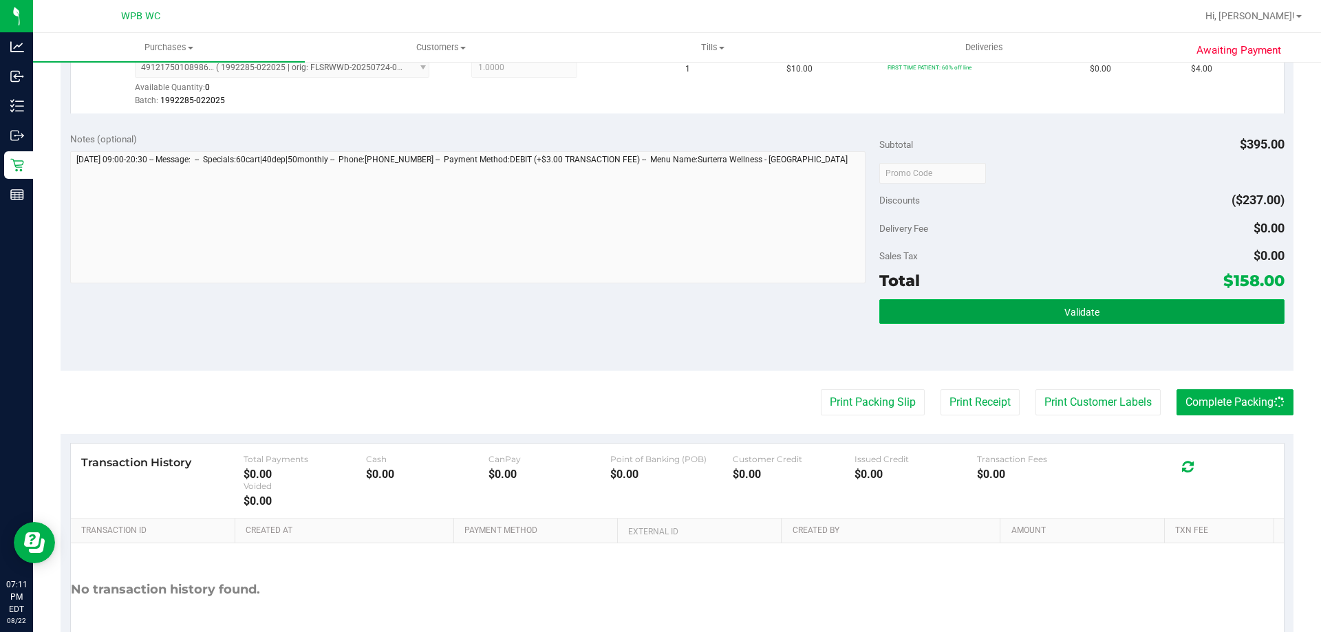
click at [1116, 316] on button "Validate" at bounding box center [1081, 311] width 405 height 25
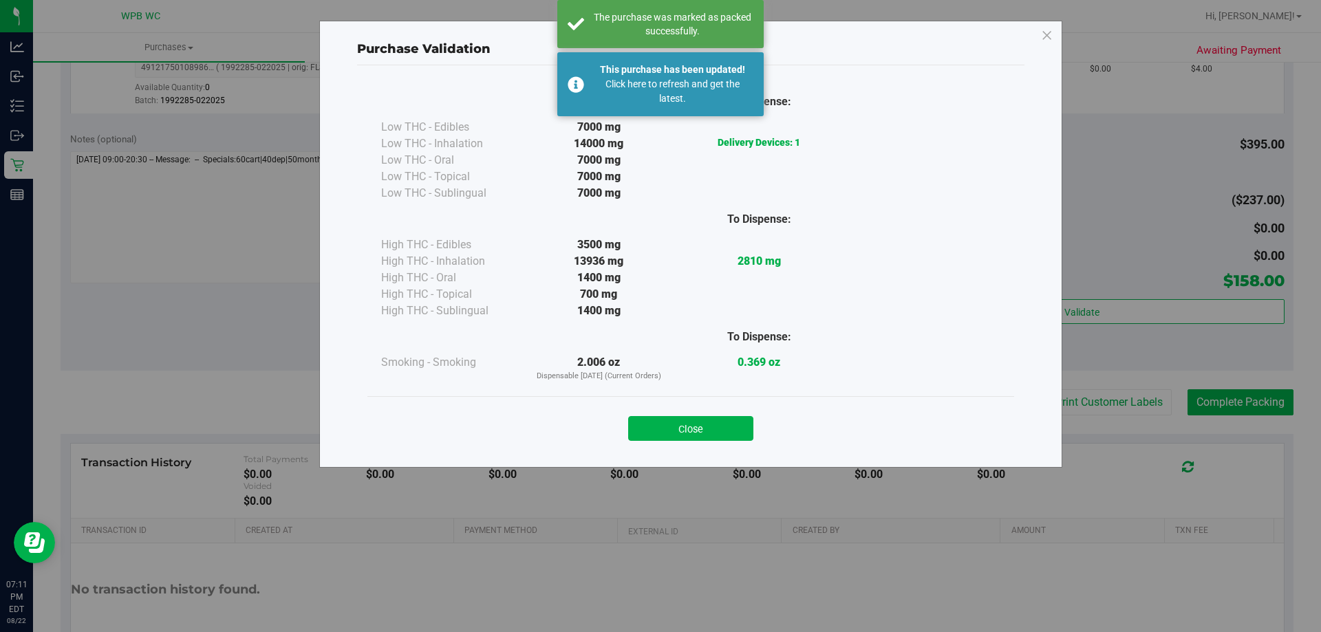
click at [693, 431] on button "Close" at bounding box center [690, 428] width 125 height 25
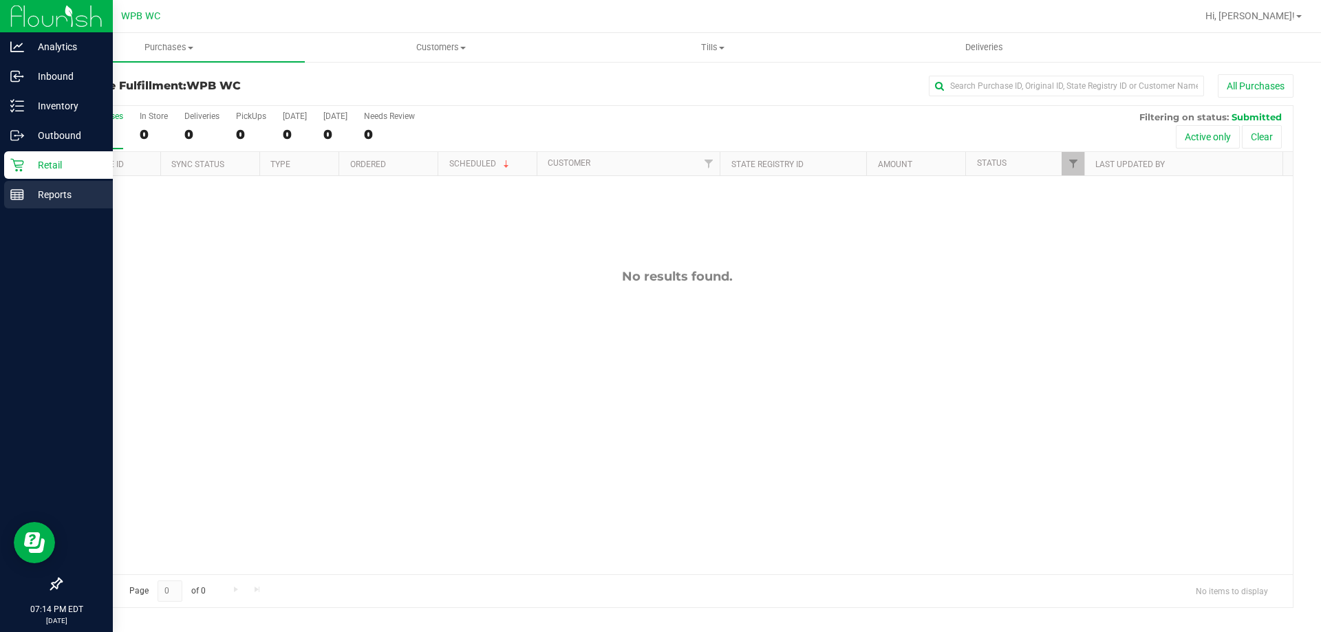
click at [47, 195] on p "Reports" at bounding box center [65, 194] width 83 height 17
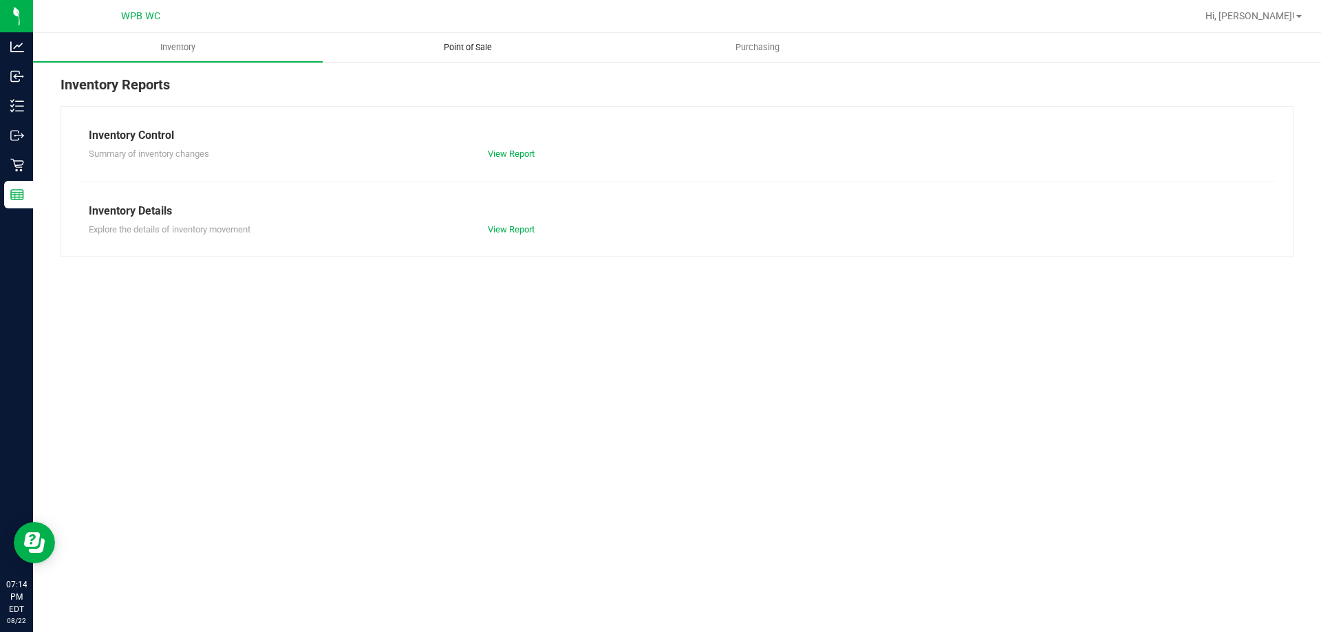
click at [495, 55] on uib-tab-heading "Point of Sale" at bounding box center [467, 48] width 288 height 28
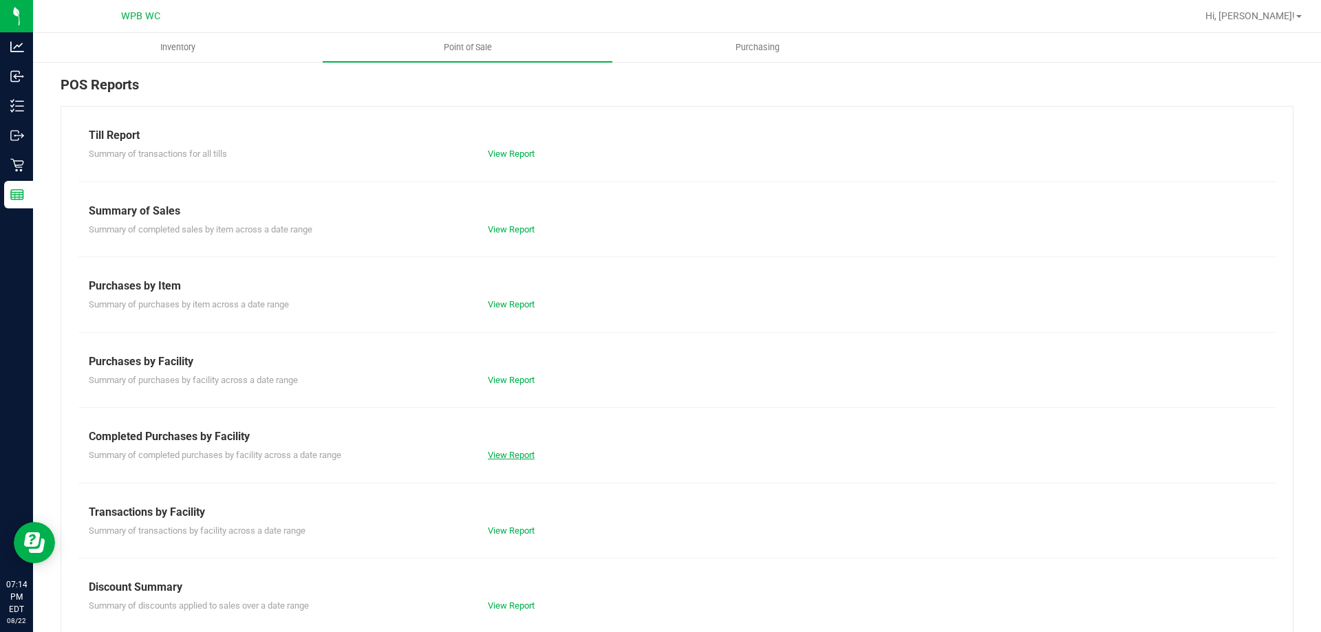
click at [512, 457] on link "View Report" at bounding box center [511, 455] width 47 height 10
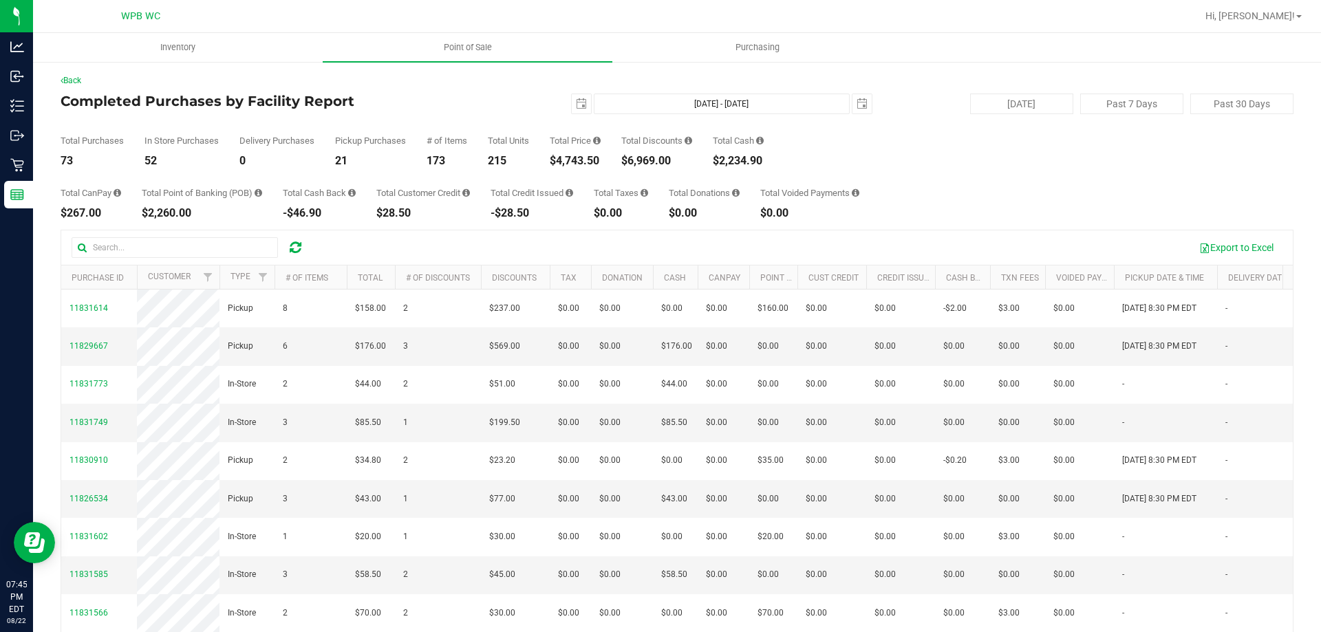
click at [259, 188] on icon at bounding box center [259, 192] width 8 height 9
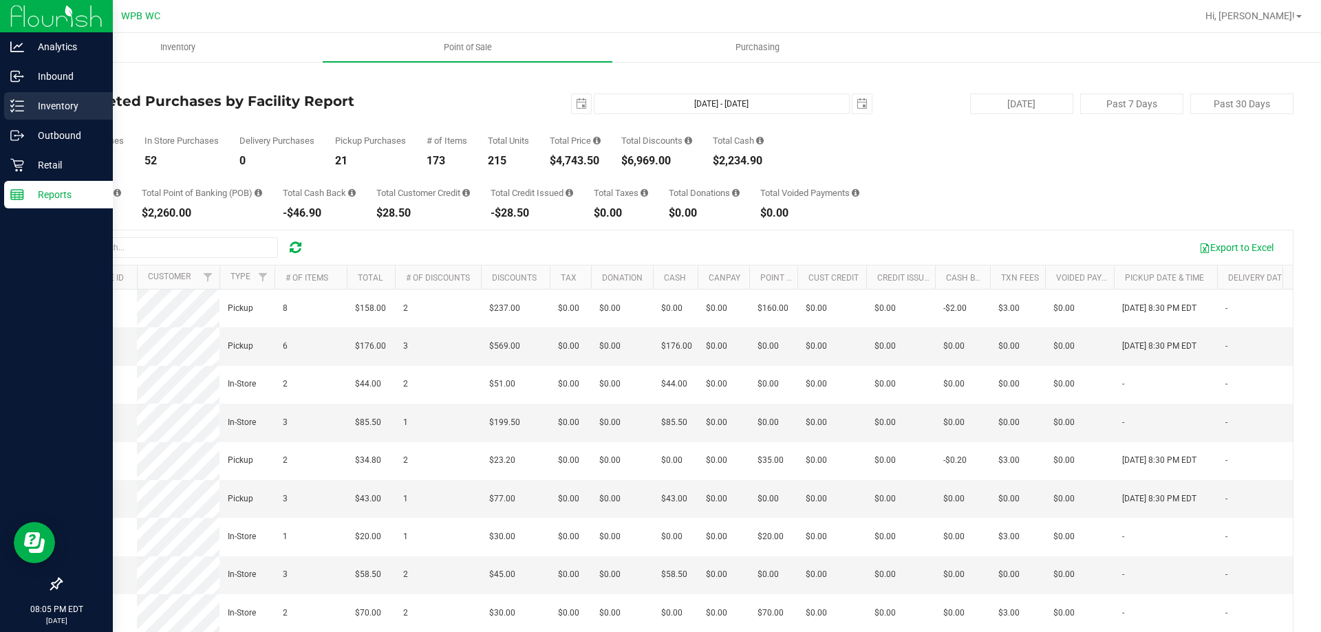
click at [50, 101] on p "Inventory" at bounding box center [65, 106] width 83 height 17
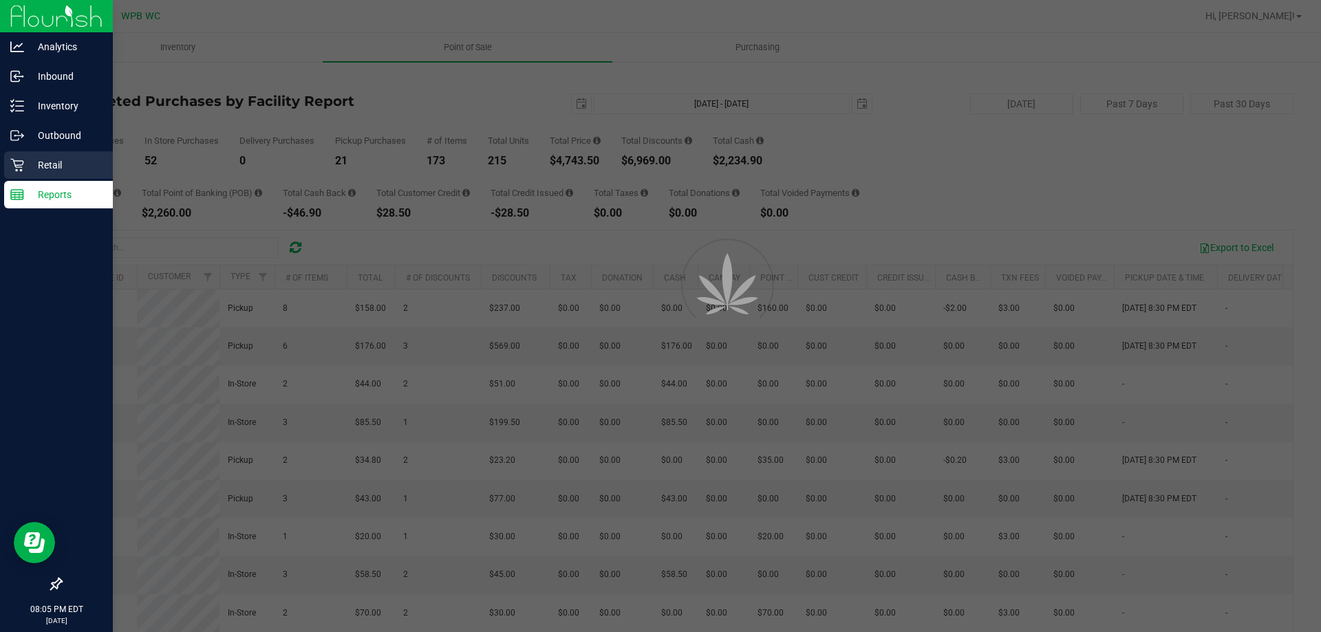
click at [50, 155] on div "Retail" at bounding box center [58, 165] width 109 height 28
click at [50, 163] on p "Retail" at bounding box center [65, 165] width 83 height 17
click at [50, 162] on p "Retail" at bounding box center [65, 165] width 83 height 17
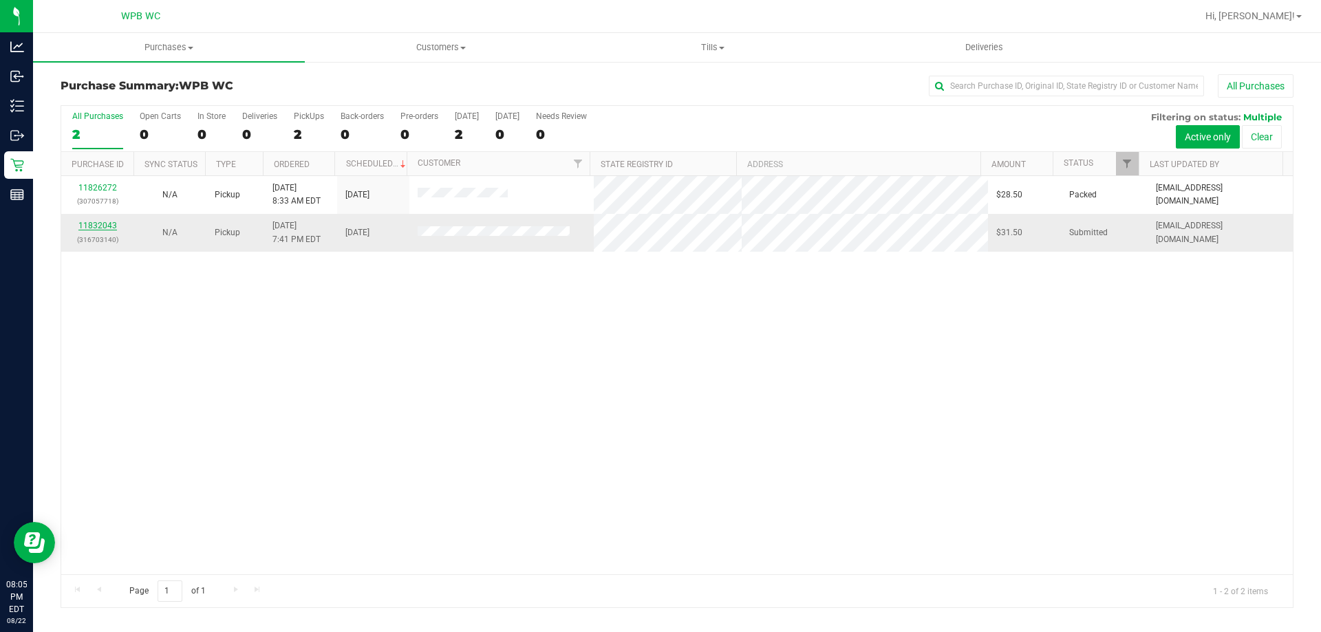
click at [99, 225] on link "11832043" at bounding box center [97, 226] width 39 height 10
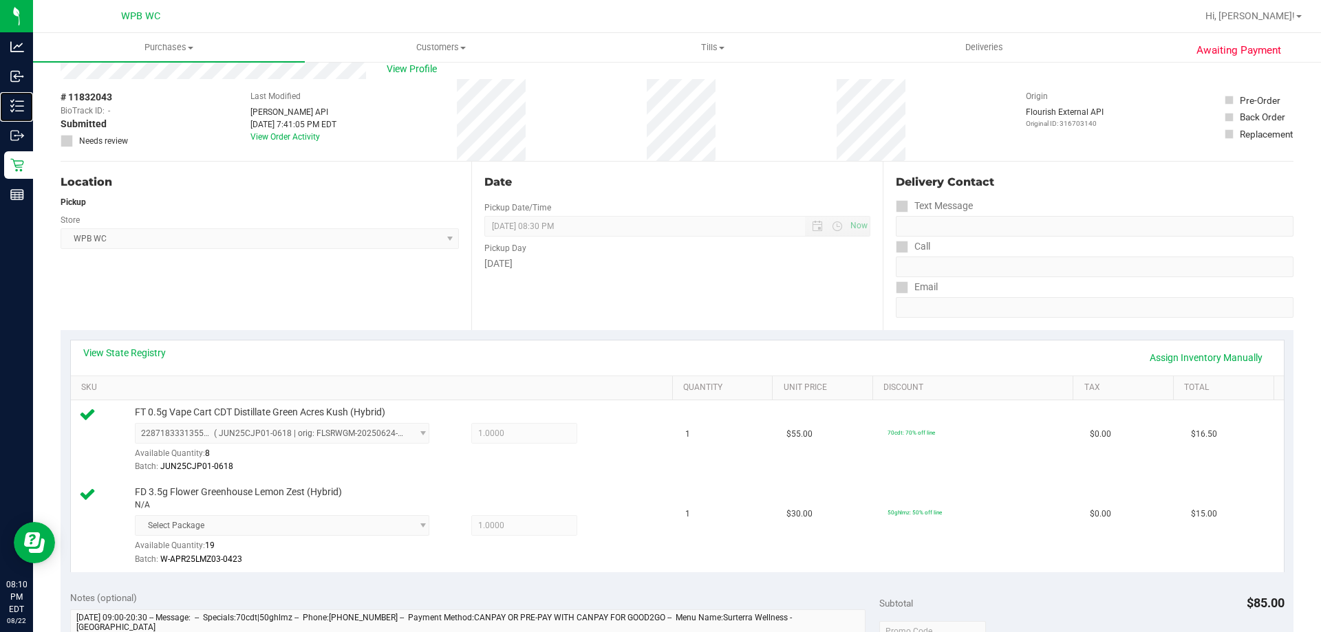
scroll to position [344, 0]
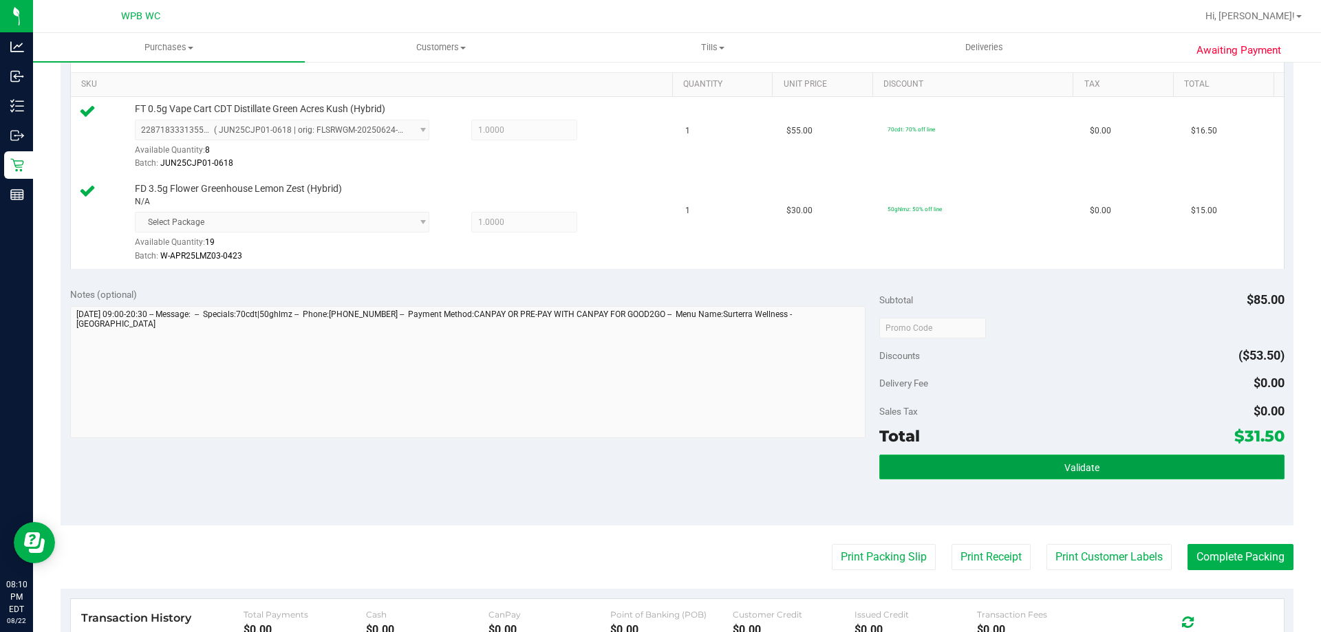
click at [1007, 469] on button "Validate" at bounding box center [1081, 467] width 405 height 25
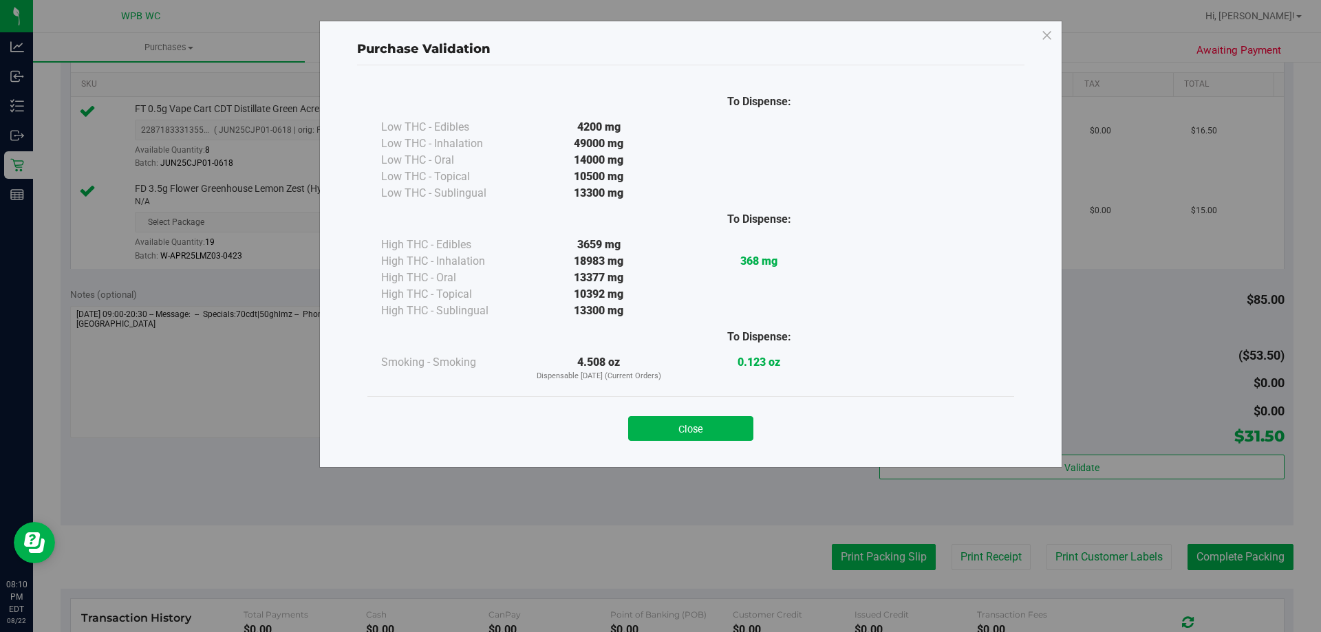
click at [872, 565] on div "Purchase Validation To Dispense: Low THC - Edibles 4200 mg" at bounding box center [665, 316] width 1331 height 632
click at [676, 428] on button "Close" at bounding box center [690, 428] width 125 height 25
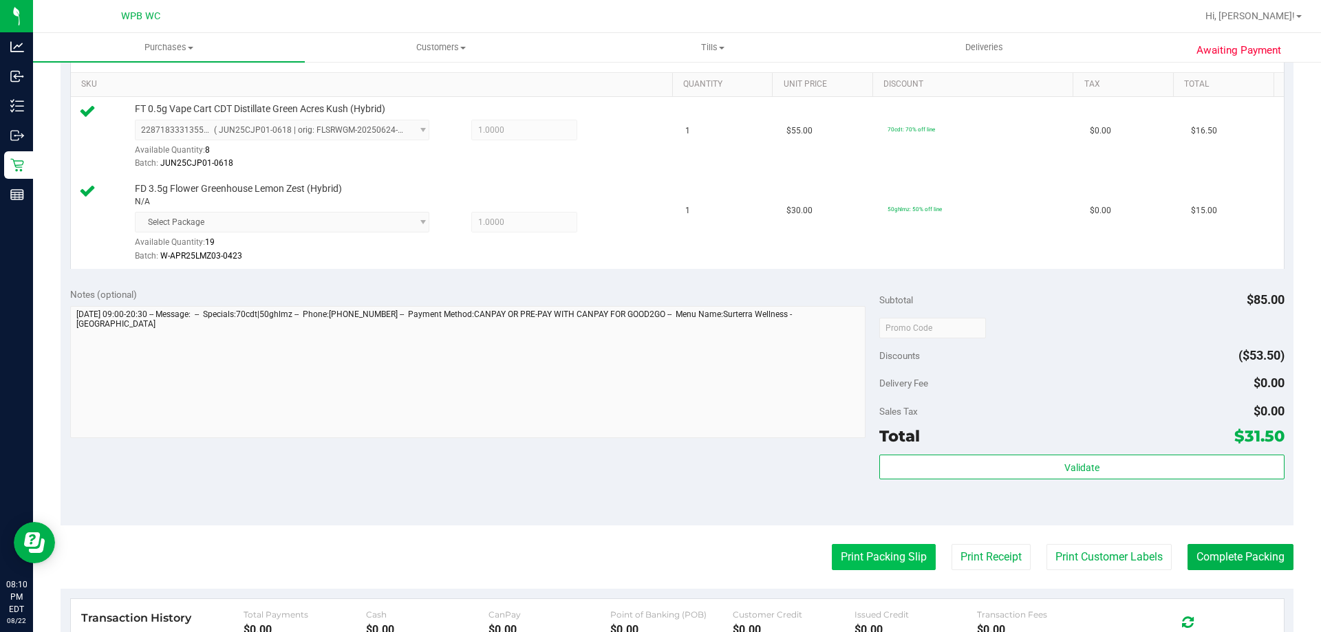
click at [832, 552] on button "Print Packing Slip" at bounding box center [884, 557] width 104 height 26
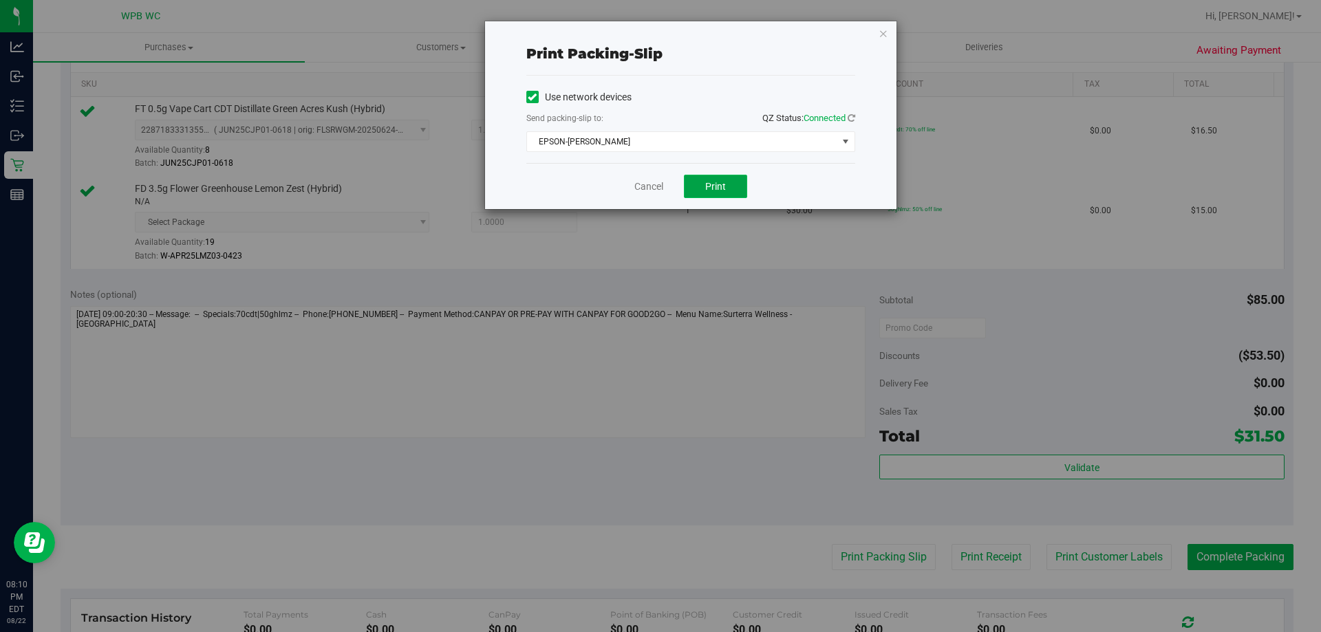
click at [698, 177] on button "Print" at bounding box center [715, 186] width 63 height 23
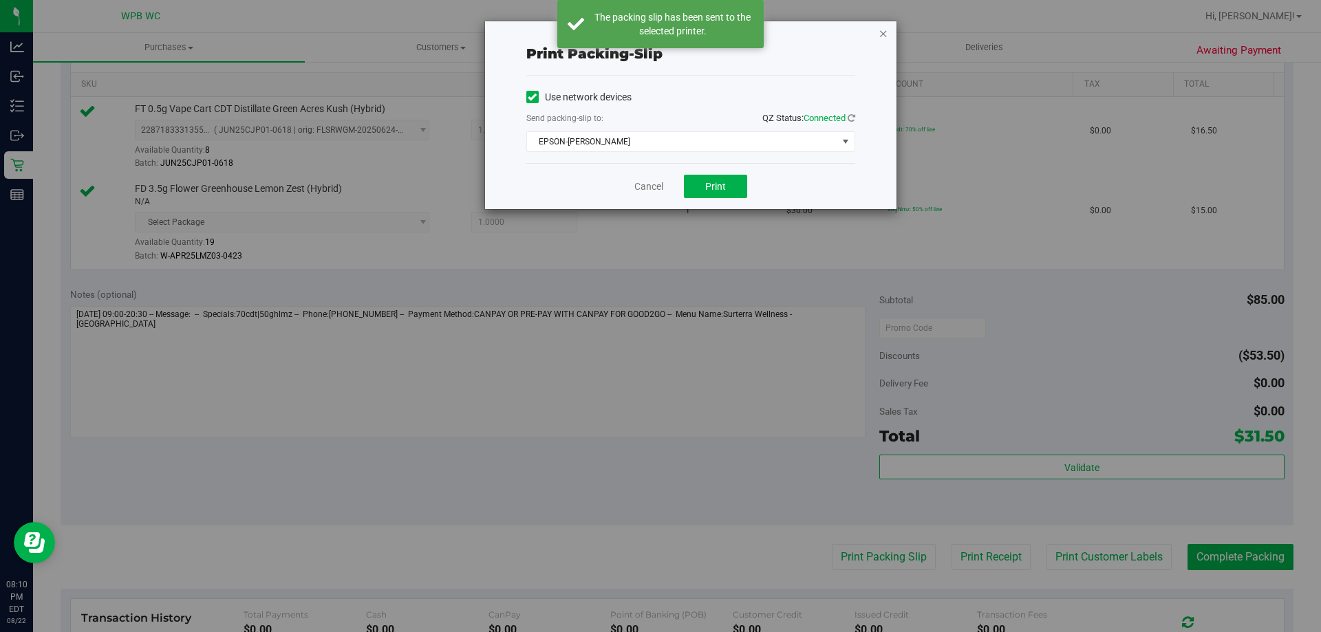
click at [883, 34] on icon "button" at bounding box center [883, 33] width 10 height 17
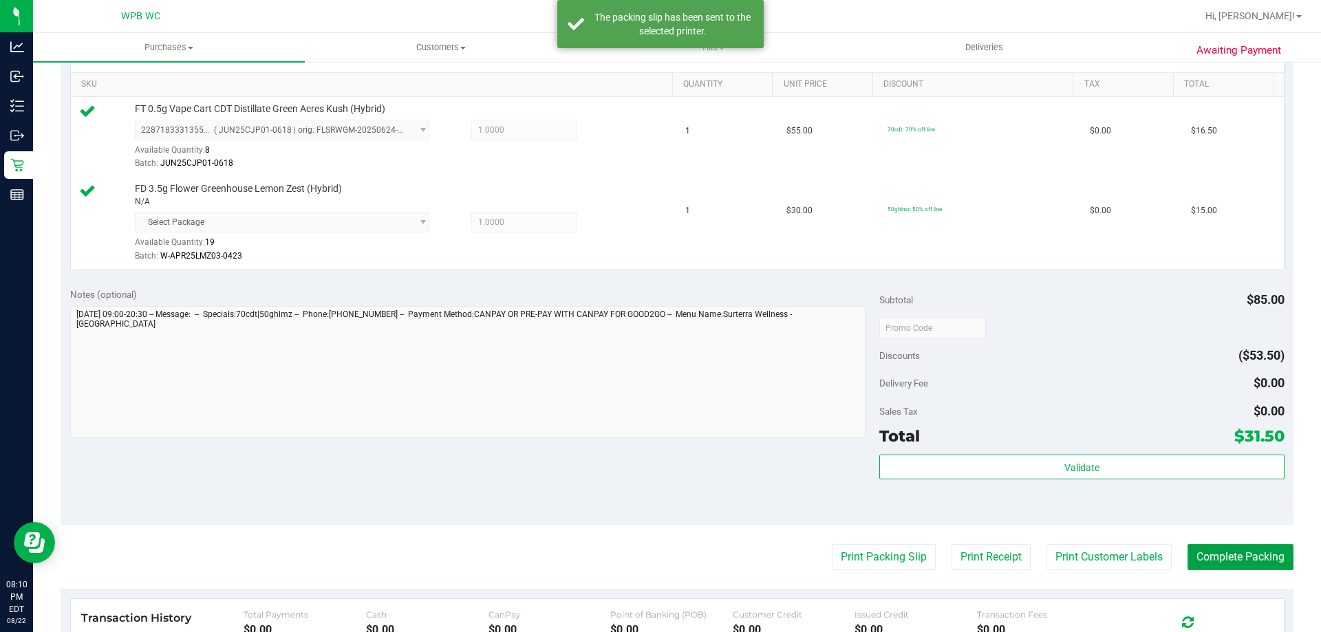
drag, startPoint x: 1214, startPoint y: 549, endPoint x: 1217, endPoint y: 538, distance: 11.3
click at [1217, 538] on purchase-details "Back Edit Purchase Cancel Purchase View Profile # 11832043 BioTrack ID: - Submi…" at bounding box center [677, 288] width 1233 height 1116
click at [1217, 559] on button "Complete Packing" at bounding box center [1240, 557] width 106 height 26
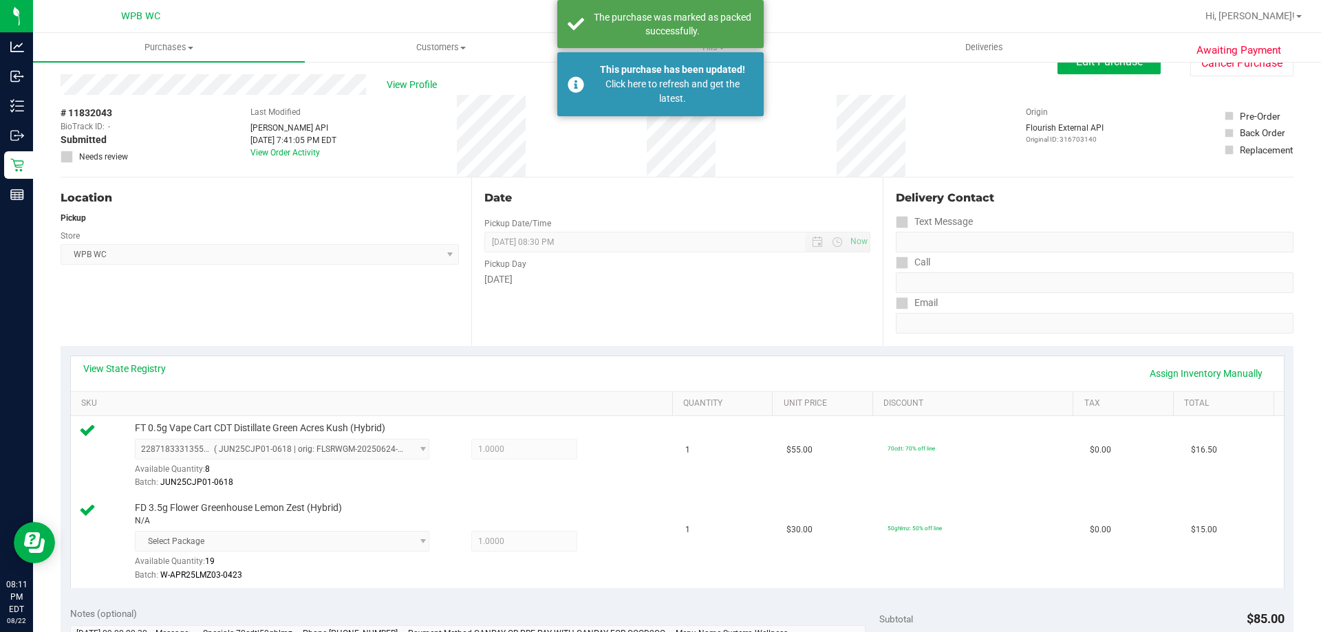
scroll to position [0, 0]
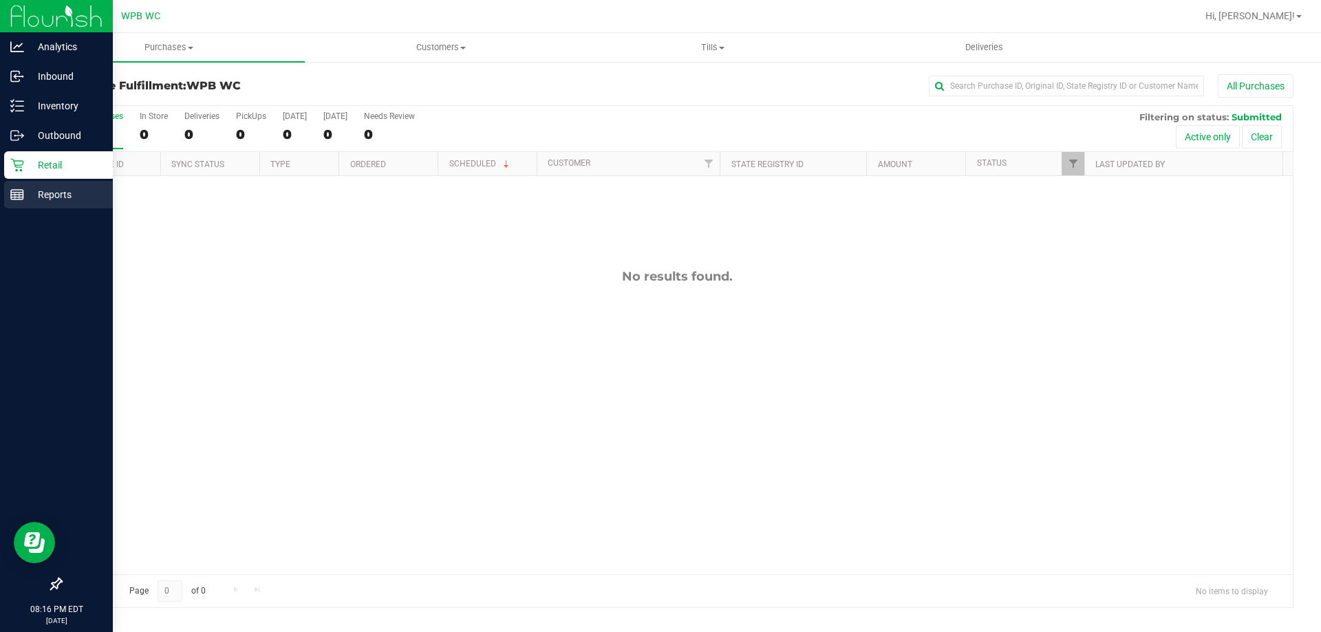
click at [30, 185] on div "Reports" at bounding box center [58, 195] width 109 height 28
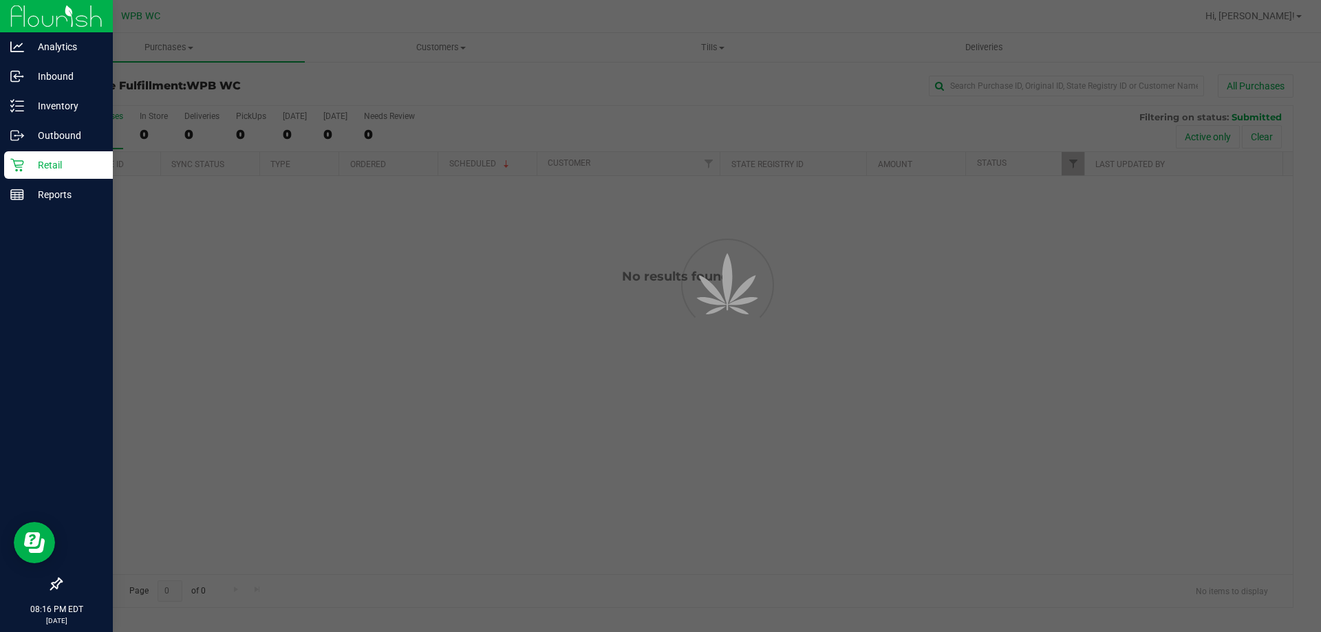
click at [36, 161] on p "Retail" at bounding box center [65, 165] width 83 height 17
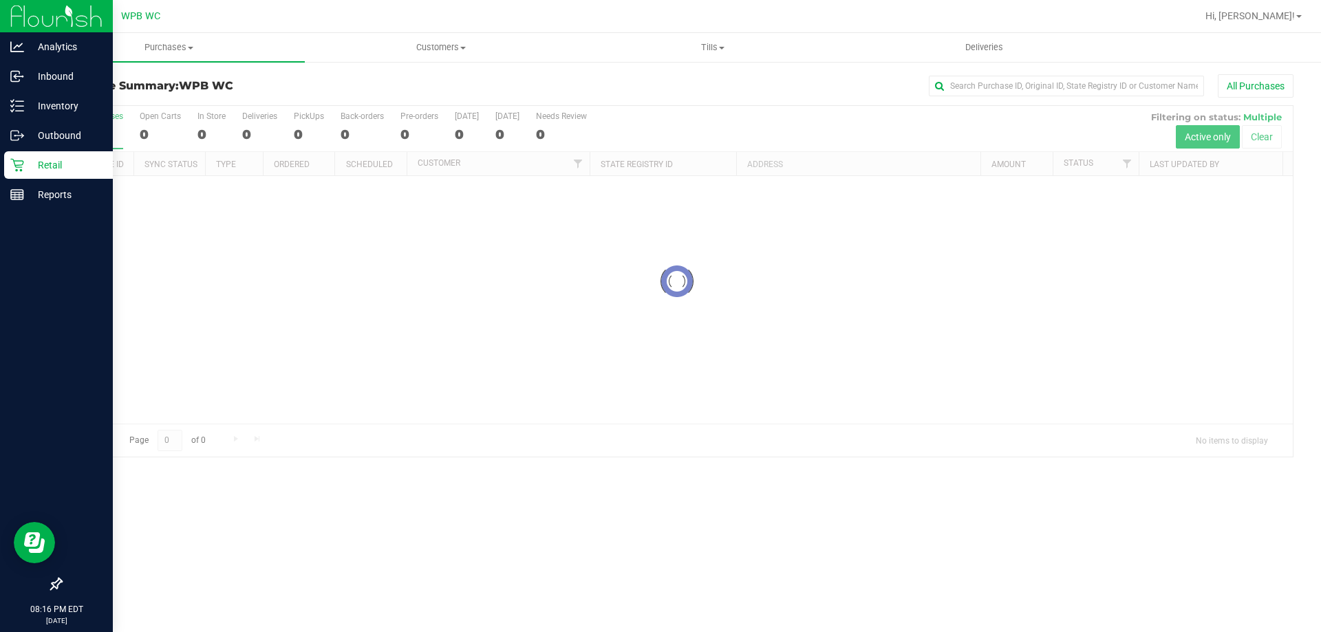
click at [39, 164] on p "Retail" at bounding box center [65, 165] width 83 height 17
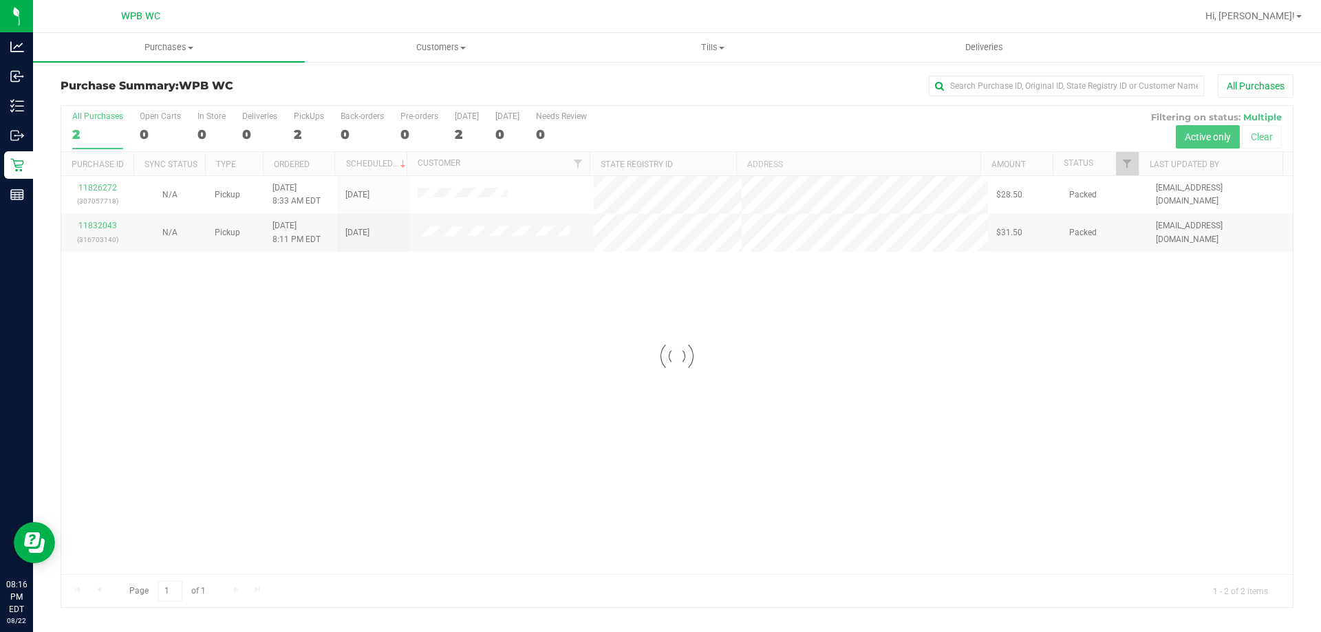
click at [441, 401] on div at bounding box center [676, 357] width 1231 height 502
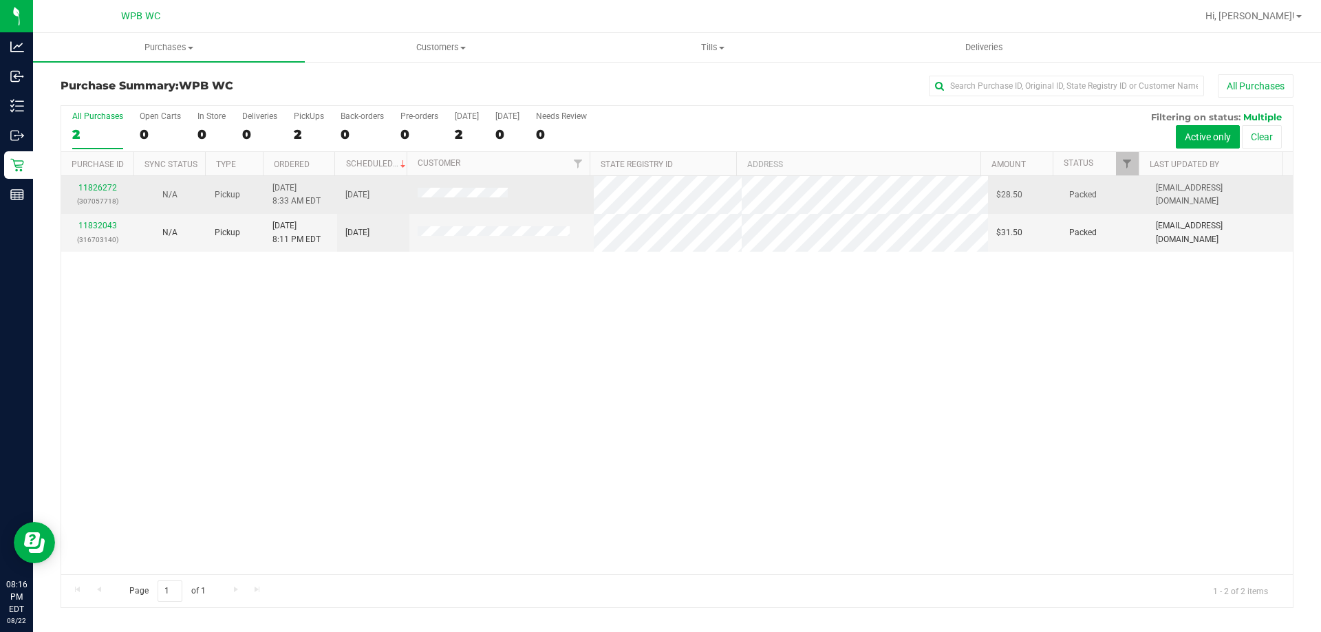
click at [88, 193] on div "11826272 (307057718)" at bounding box center [97, 195] width 56 height 26
click at [93, 186] on link "11826272" at bounding box center [97, 188] width 39 height 10
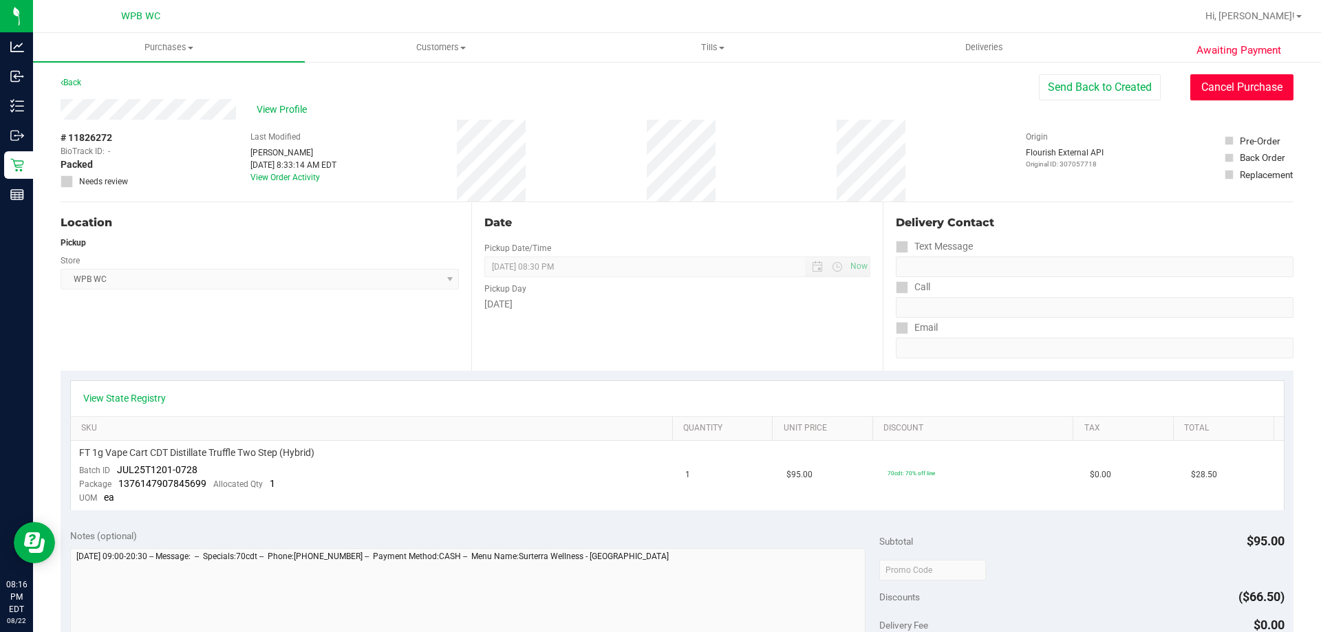
click at [1244, 97] on button "Cancel Purchase" at bounding box center [1241, 87] width 103 height 26
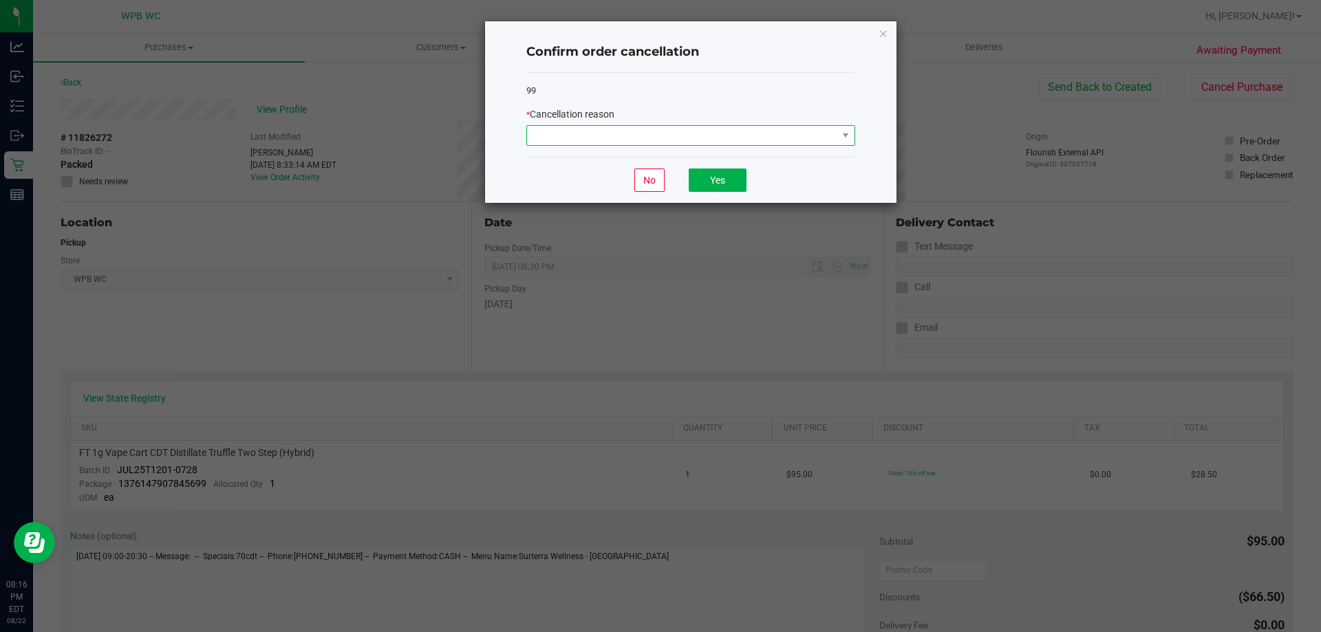
click at [719, 139] on span at bounding box center [682, 135] width 310 height 19
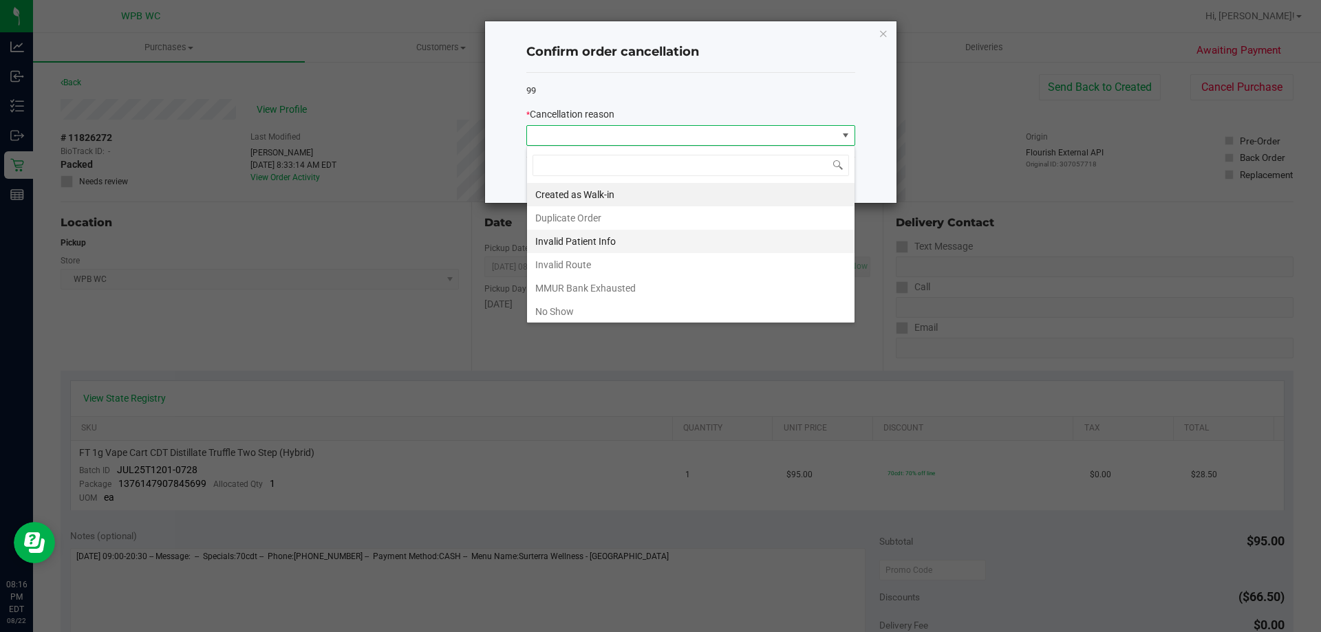
scroll to position [21, 329]
click at [570, 309] on li "No Show" at bounding box center [690, 311] width 327 height 23
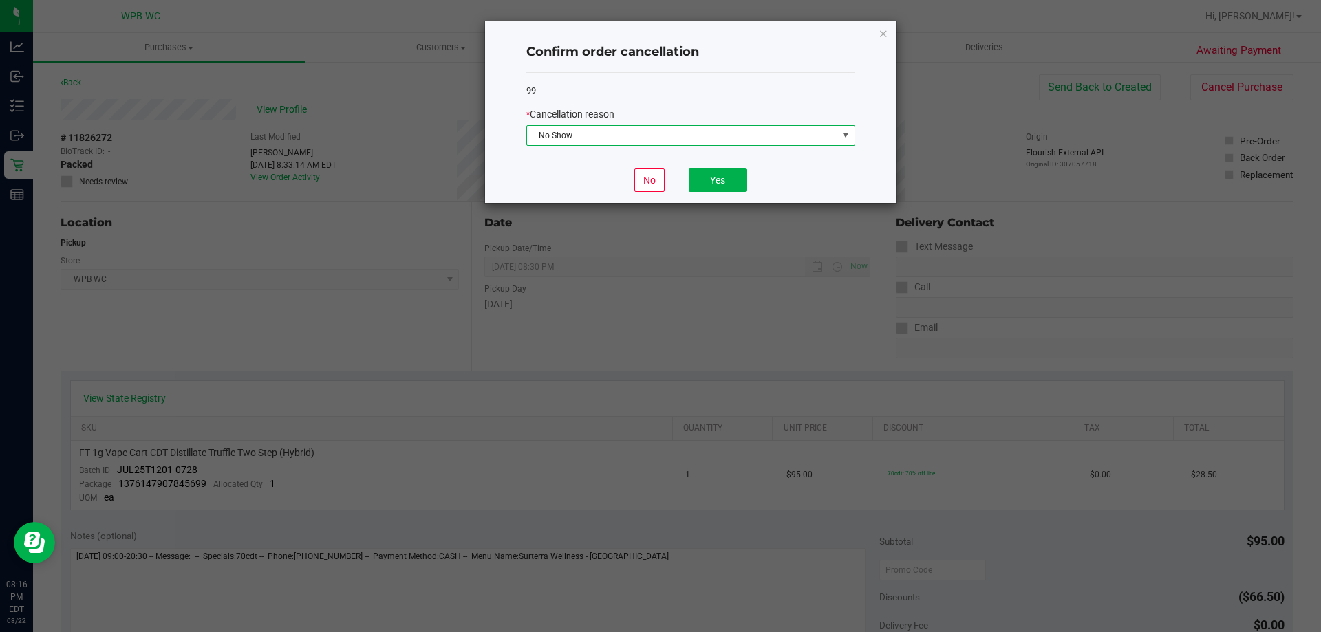
click at [702, 159] on div "No Yes" at bounding box center [690, 180] width 329 height 46
click at [704, 179] on button "Yes" at bounding box center [718, 180] width 58 height 23
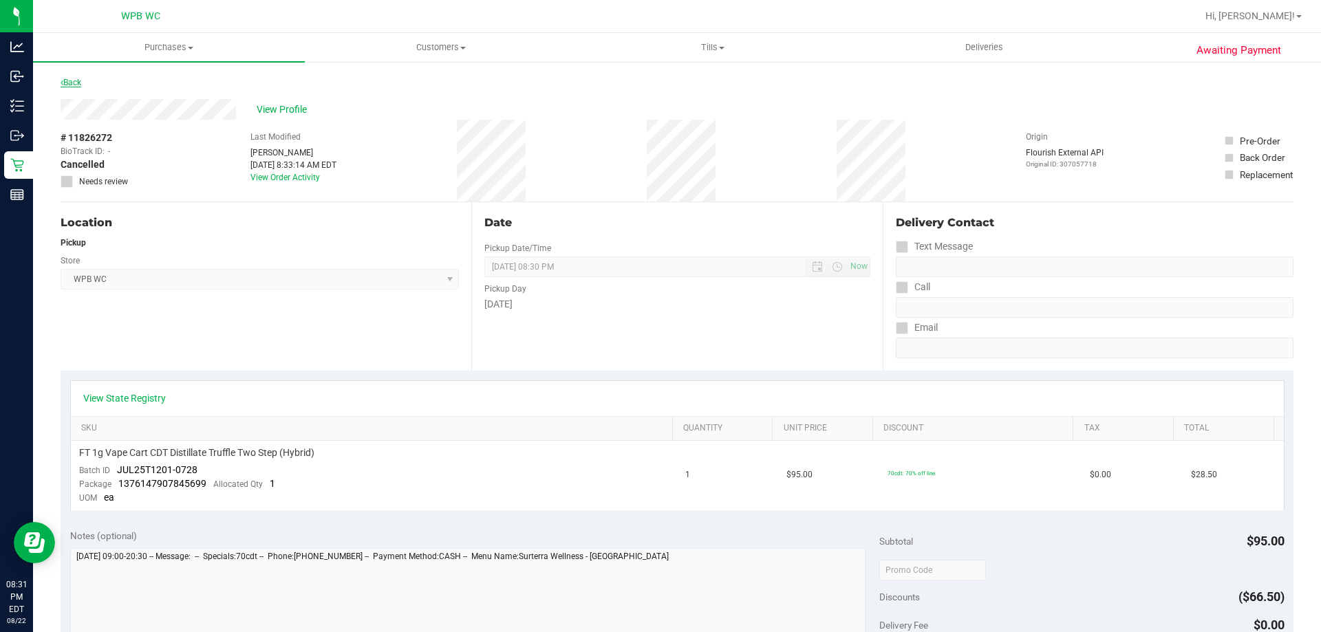
drag, startPoint x: 91, startPoint y: 73, endPoint x: 76, endPoint y: 87, distance: 20.5
click at [91, 80] on div "Awaiting Payment Back View Profile # 11826272 BioTrack ID: - Cancelled Needs re…" at bounding box center [677, 588] width 1288 height 1055
click at [76, 87] on link "Back" at bounding box center [71, 83] width 21 height 10
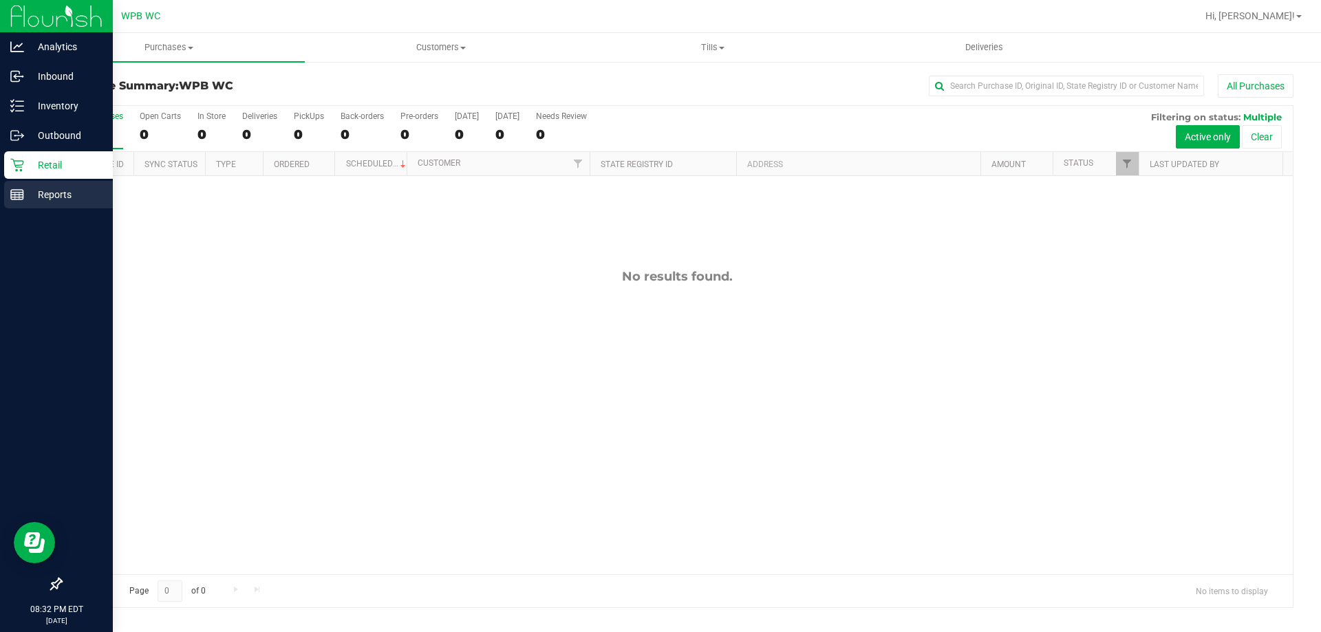
click at [23, 204] on div "Reports" at bounding box center [58, 195] width 109 height 28
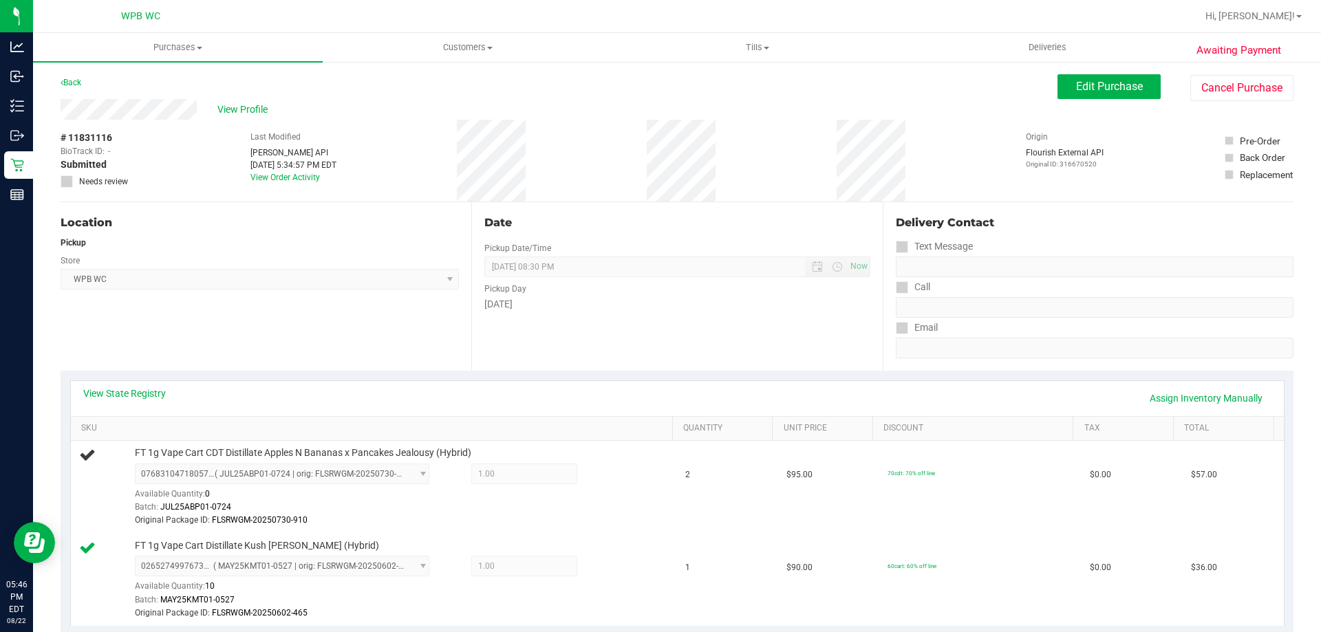
click at [641, 197] on div "# 11831116 BioTrack ID: - Submitted Needs review Last Modified Jane API Aug 22,…" at bounding box center [677, 161] width 1233 height 82
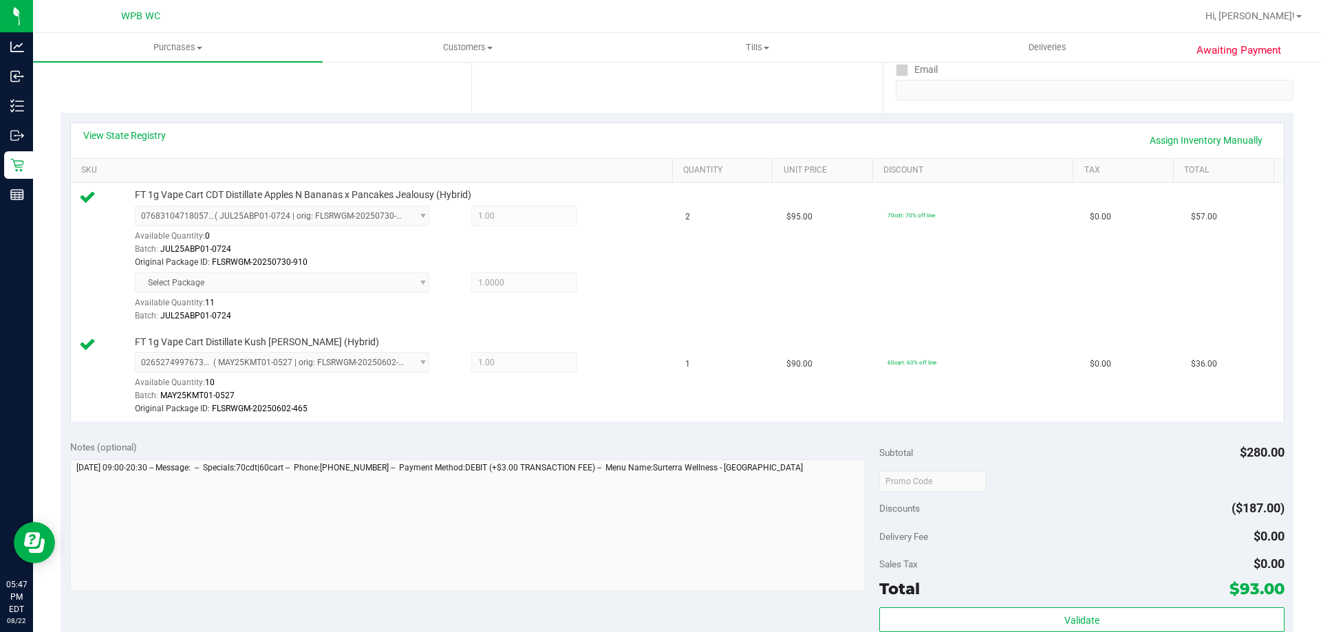
scroll to position [482, 0]
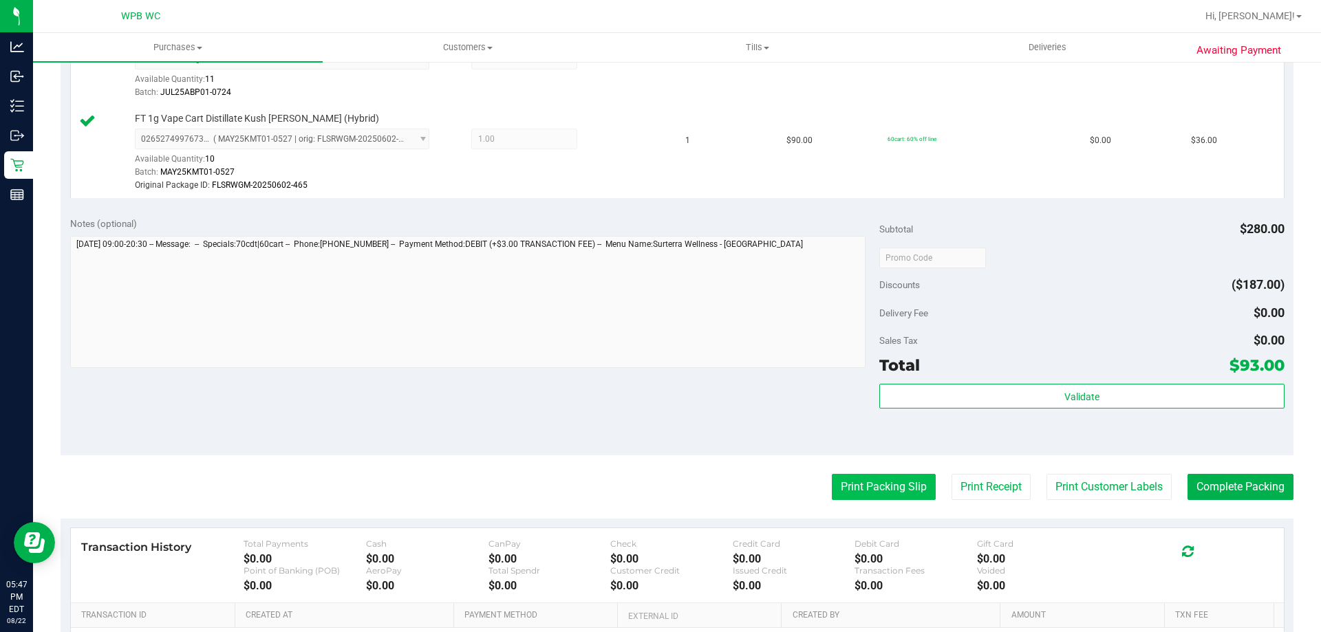
click at [890, 497] on button "Print Packing Slip" at bounding box center [884, 487] width 104 height 26
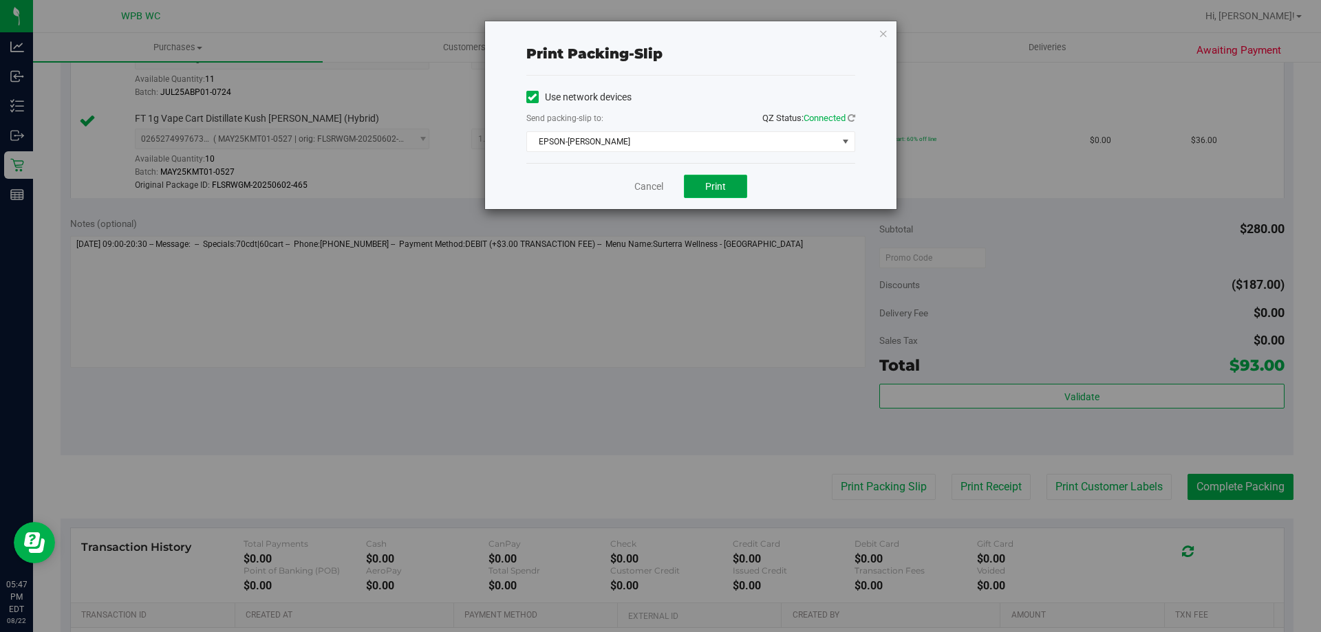
click at [722, 192] on button "Print" at bounding box center [715, 186] width 63 height 23
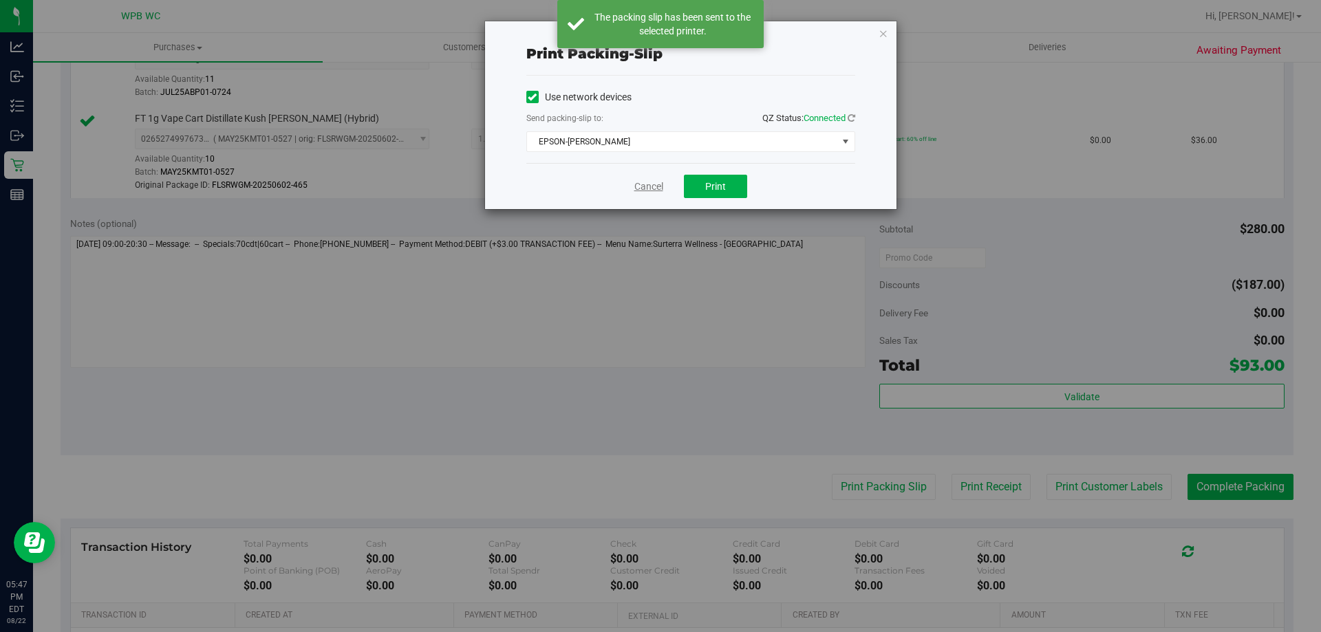
click at [647, 186] on link "Cancel" at bounding box center [648, 187] width 29 height 14
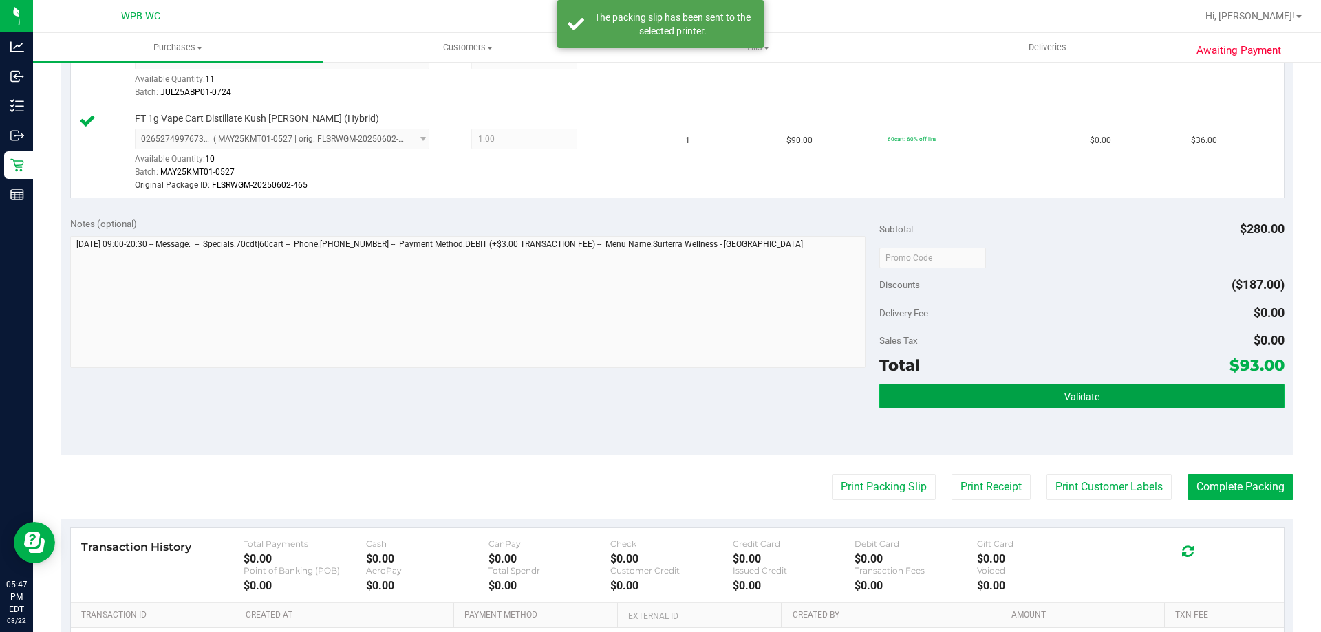
click at [1139, 397] on button "Validate" at bounding box center [1081, 396] width 405 height 25
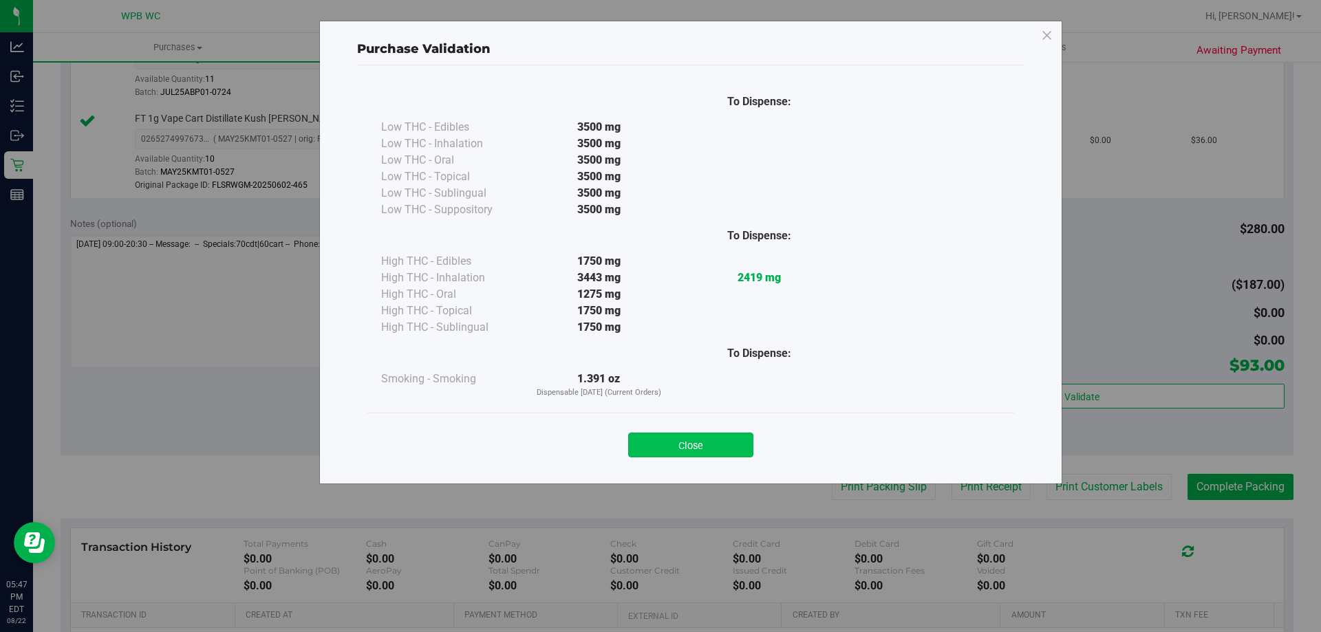
click at [714, 449] on button "Close" at bounding box center [690, 445] width 125 height 25
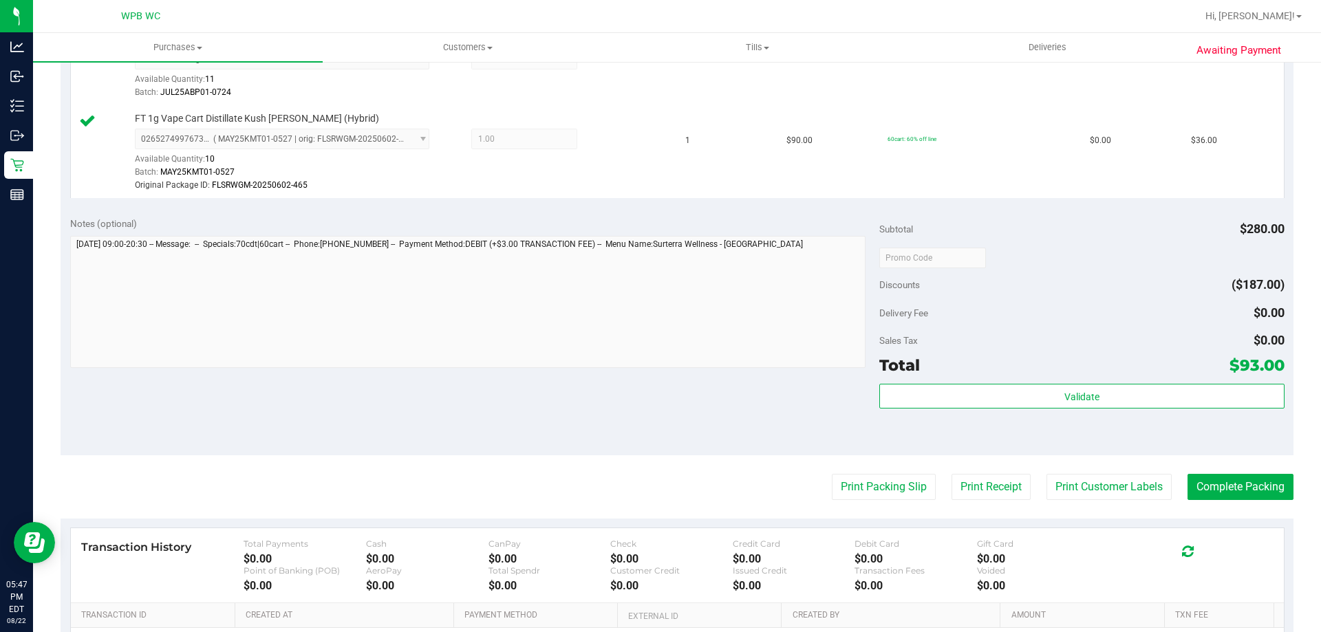
click at [1236, 504] on purchase-details "Back Edit Purchase Cancel Purchase View Profile # 11831116 BioTrack ID: - Submi…" at bounding box center [677, 184] width 1233 height 1183
drag, startPoint x: 1244, startPoint y: 465, endPoint x: 1244, endPoint y: 476, distance: 11.0
click at [1245, 465] on purchase-details "Back Edit Purchase Cancel Purchase View Profile # 11831116 BioTrack ID: - Submi…" at bounding box center [677, 184] width 1233 height 1183
click at [1238, 494] on button "Complete Packing" at bounding box center [1240, 487] width 106 height 26
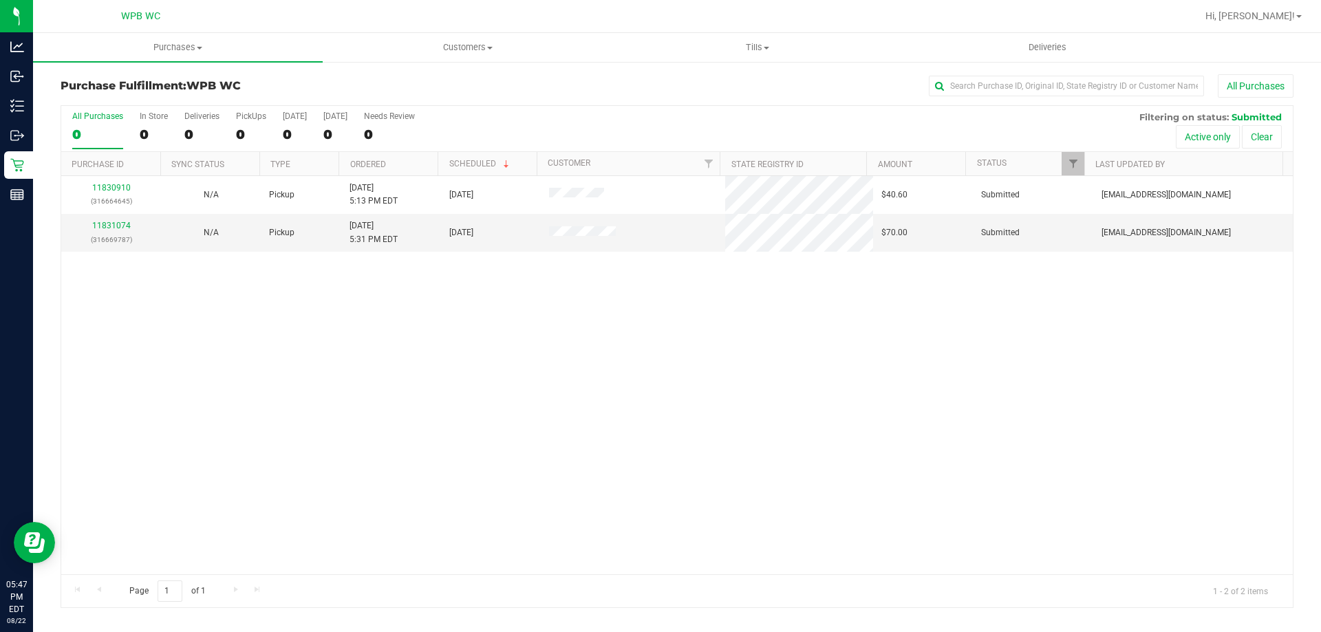
click at [311, 379] on div "11830910 (316664645) N/A Pickup 8/22/2025 5:13 PM EDT 8/22/2025 $40.60 Submitte…" at bounding box center [676, 375] width 1231 height 398
click at [123, 230] on link "11831074" at bounding box center [111, 226] width 39 height 10
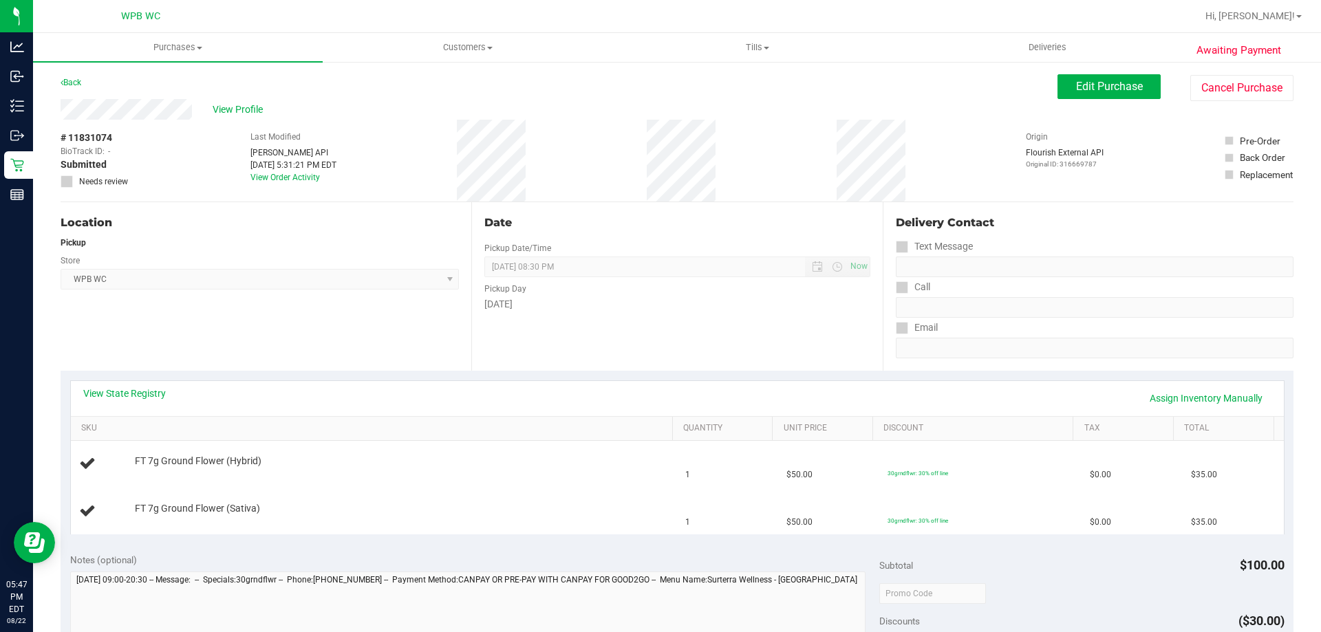
click at [401, 334] on div "Location Pickup Store WPB WC Select Store Bonita Springs WC Boynton Beach WC Br…" at bounding box center [266, 286] width 411 height 169
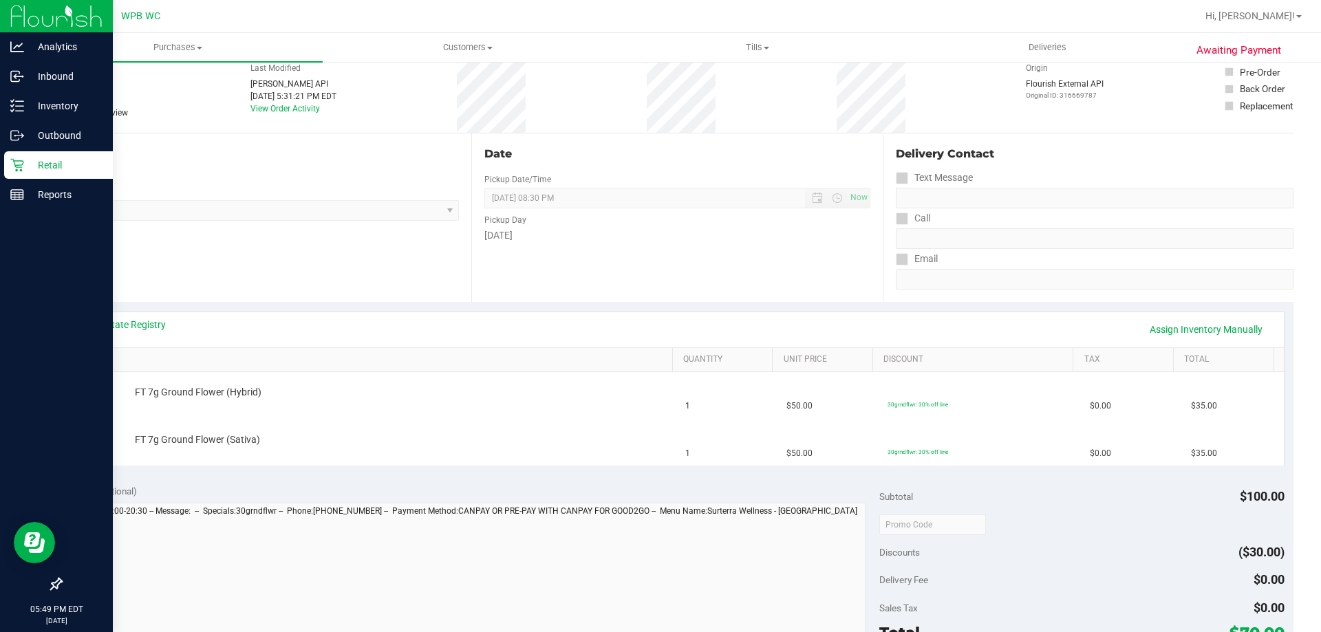
click at [19, 173] on div "Retail" at bounding box center [58, 165] width 109 height 28
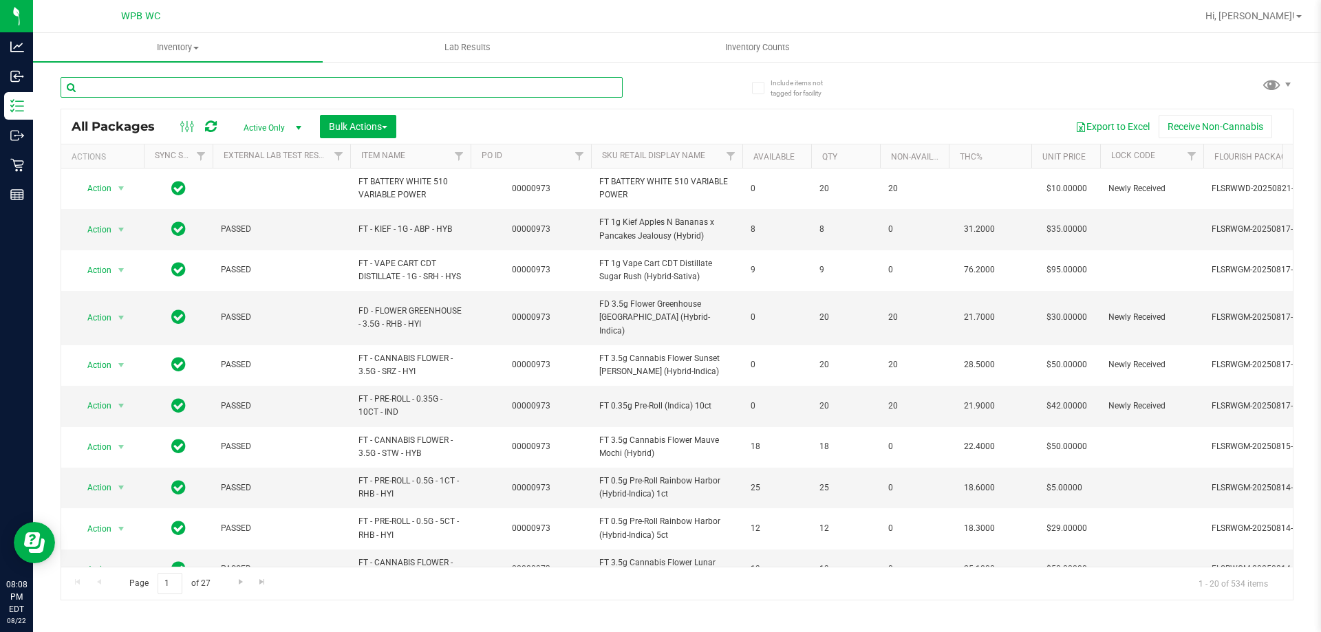
click at [418, 93] on input "text" at bounding box center [342, 87] width 562 height 21
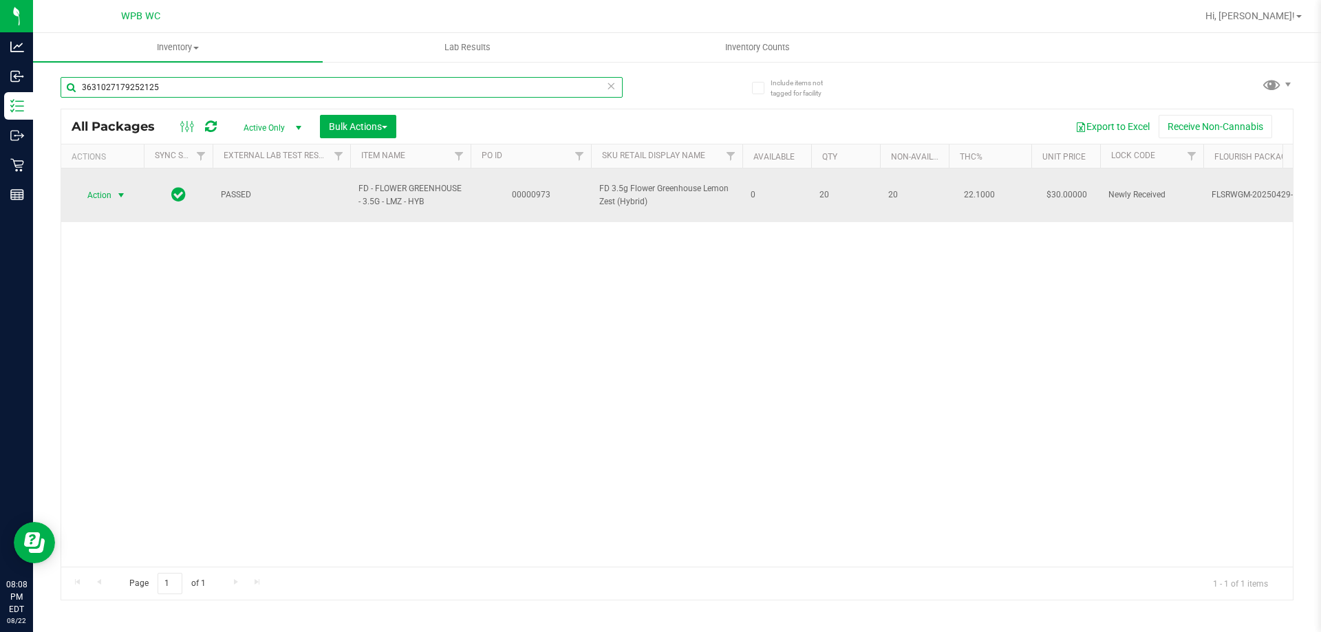
type input "3631027179252125"
click at [109, 194] on span "Action" at bounding box center [93, 195] width 37 height 19
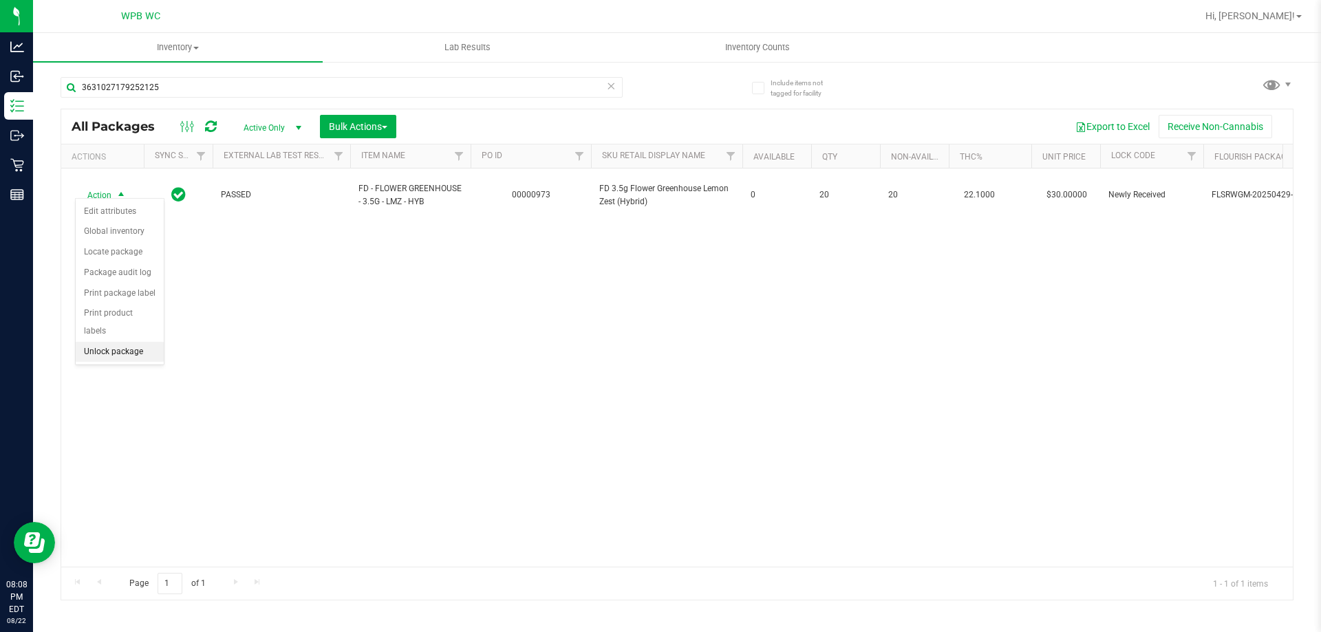
click at [114, 342] on li "Unlock package" at bounding box center [120, 352] width 88 height 21
